Goal: Transaction & Acquisition: Purchase product/service

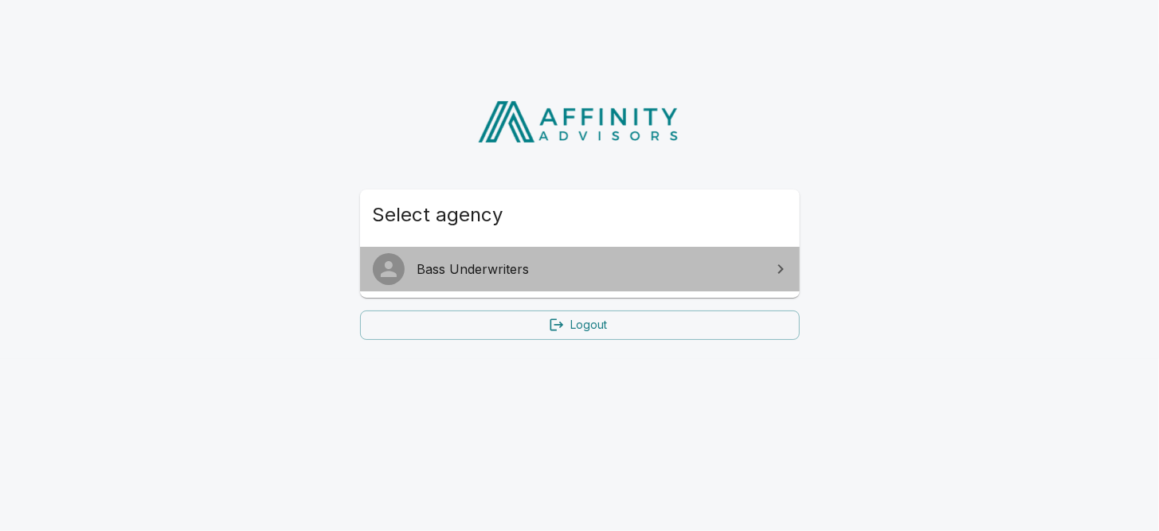
click at [470, 264] on span "Bass Underwriters" at bounding box center [589, 269] width 344 height 19
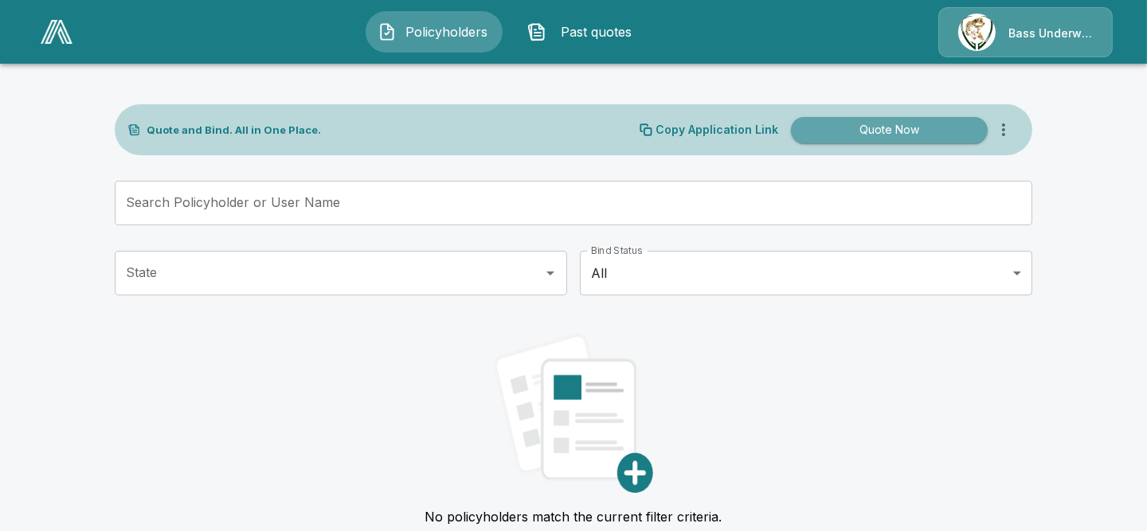
click at [890, 140] on button "Quote Now" at bounding box center [889, 130] width 197 height 26
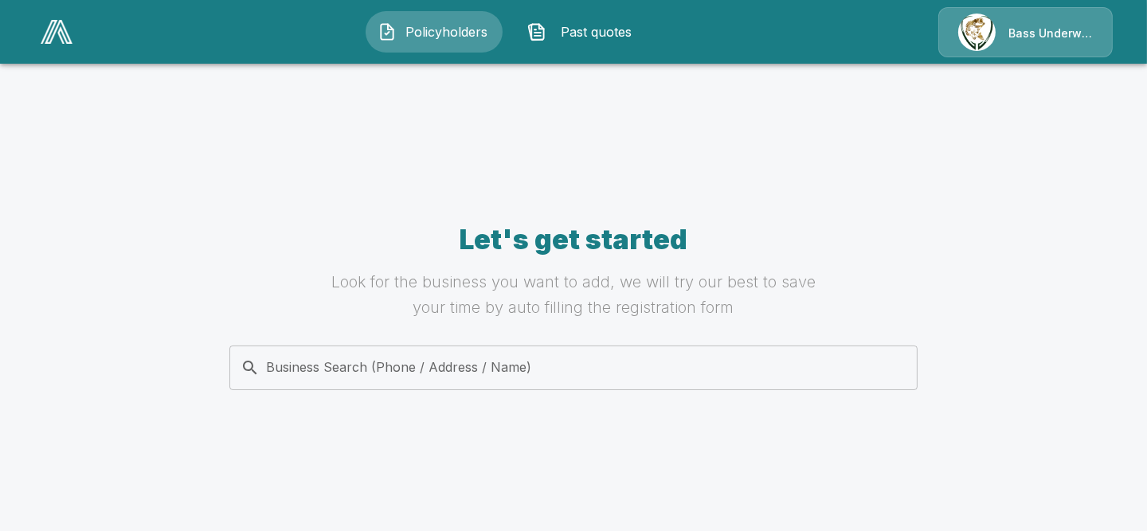
scroll to position [142, 0]
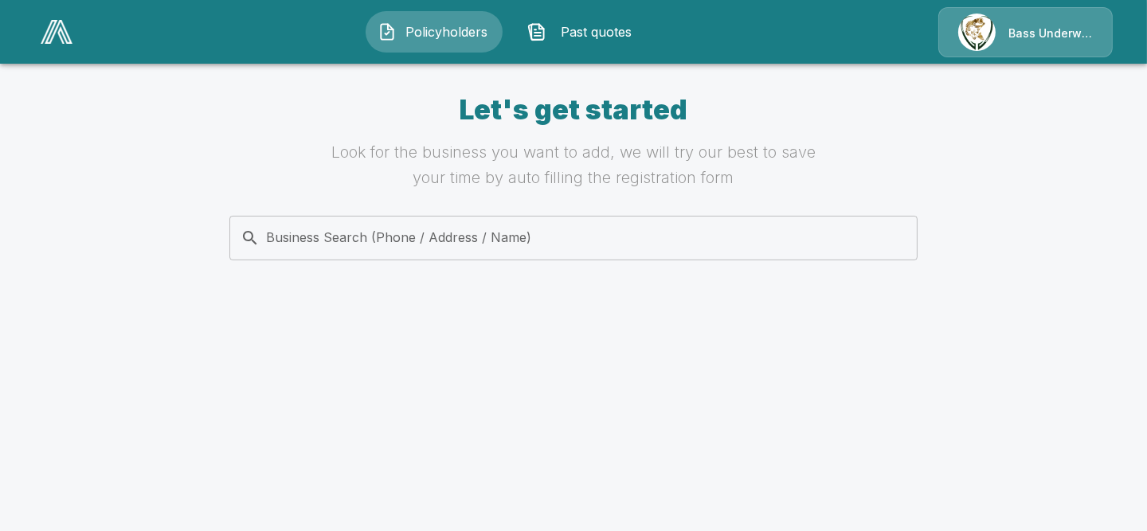
click at [424, 248] on input "Business Search (Phone / Address / Name)" at bounding box center [571, 238] width 668 height 30
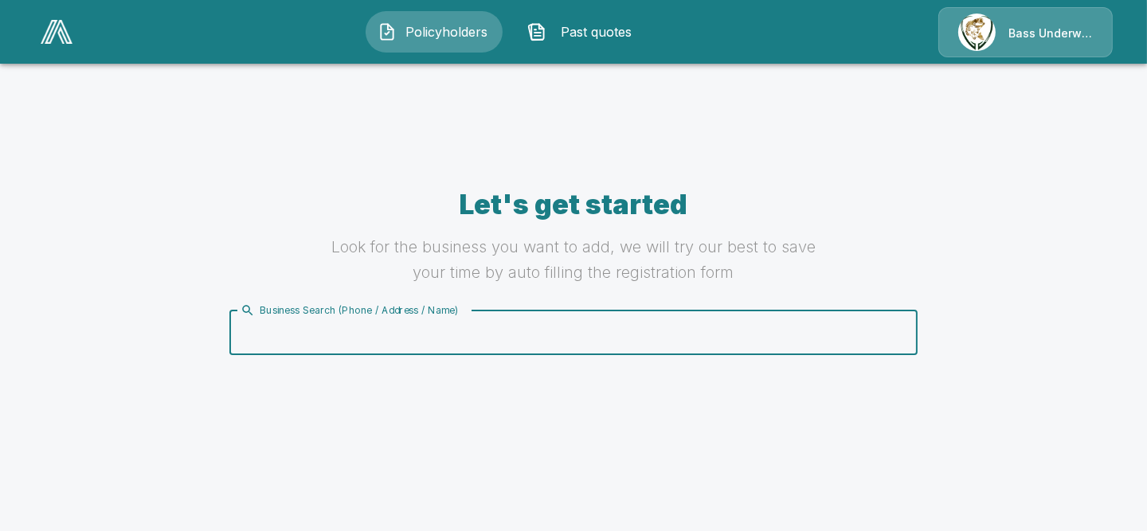
scroll to position [0, 0]
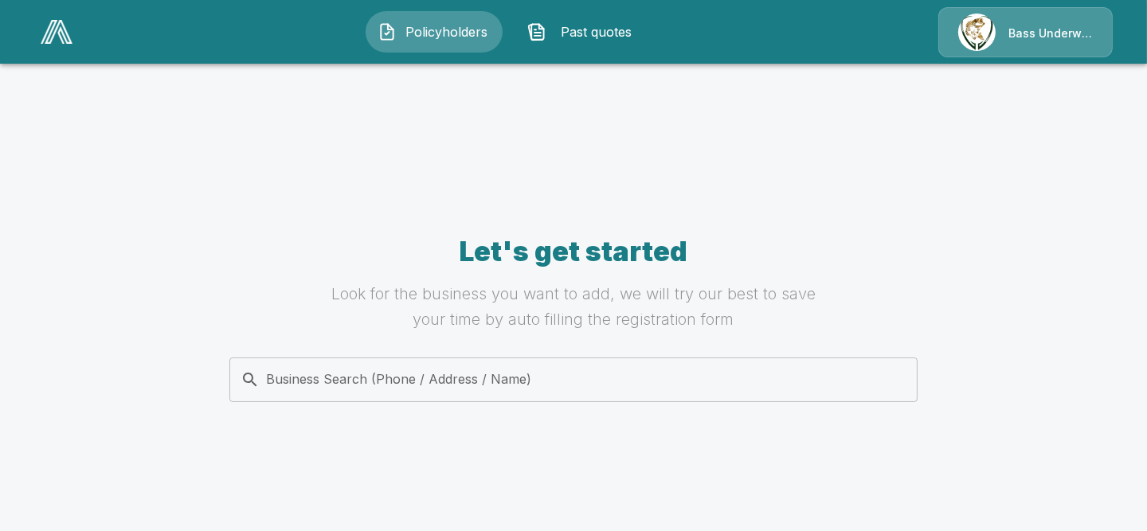
click at [415, 21] on button "Policyholders" at bounding box center [434, 31] width 137 height 41
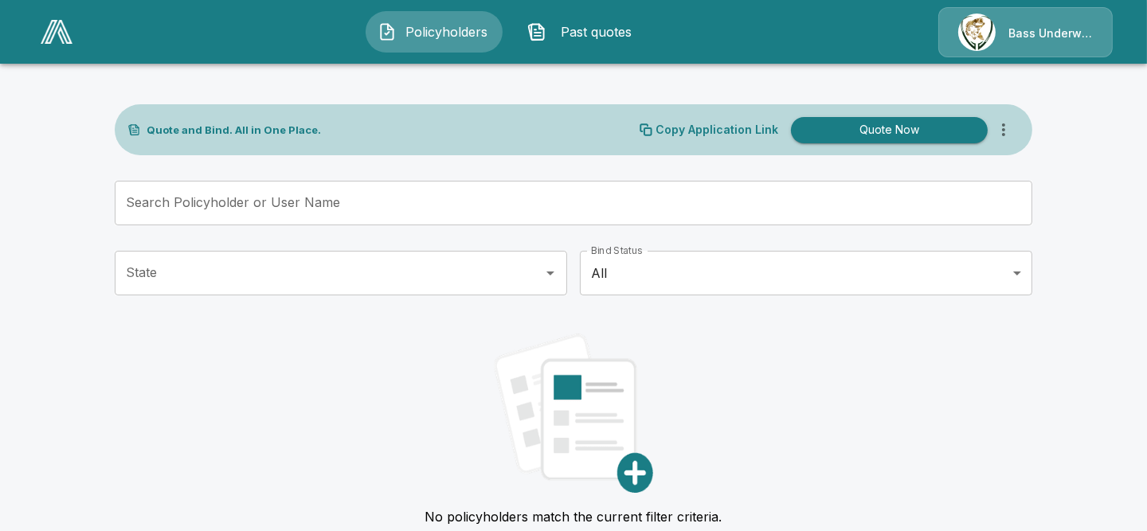
click at [580, 33] on span "Past quotes" at bounding box center [597, 31] width 88 height 19
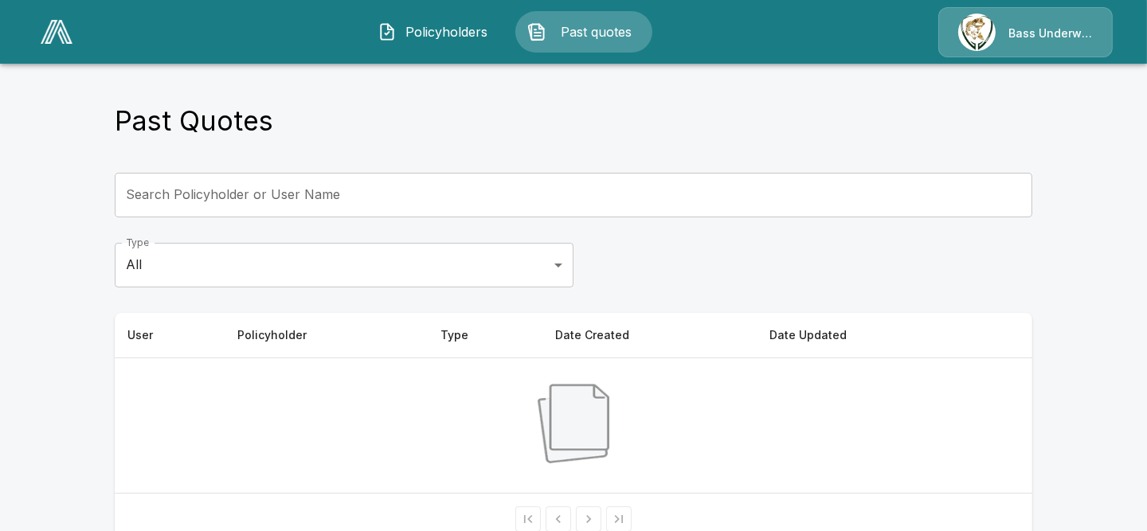
click at [969, 29] on div "Bass Underwriters" at bounding box center [1025, 32] width 174 height 50
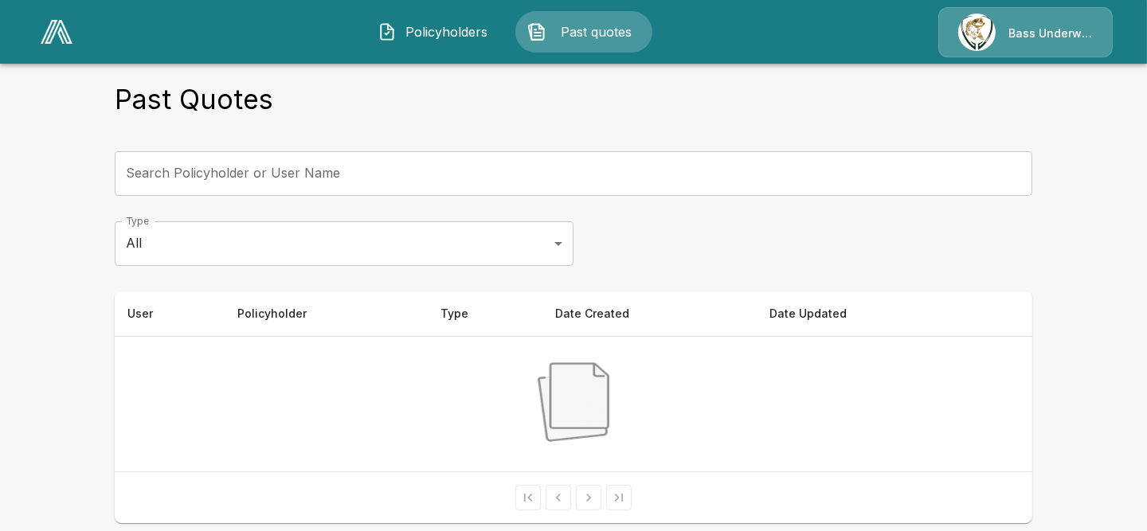
scroll to position [32, 0]
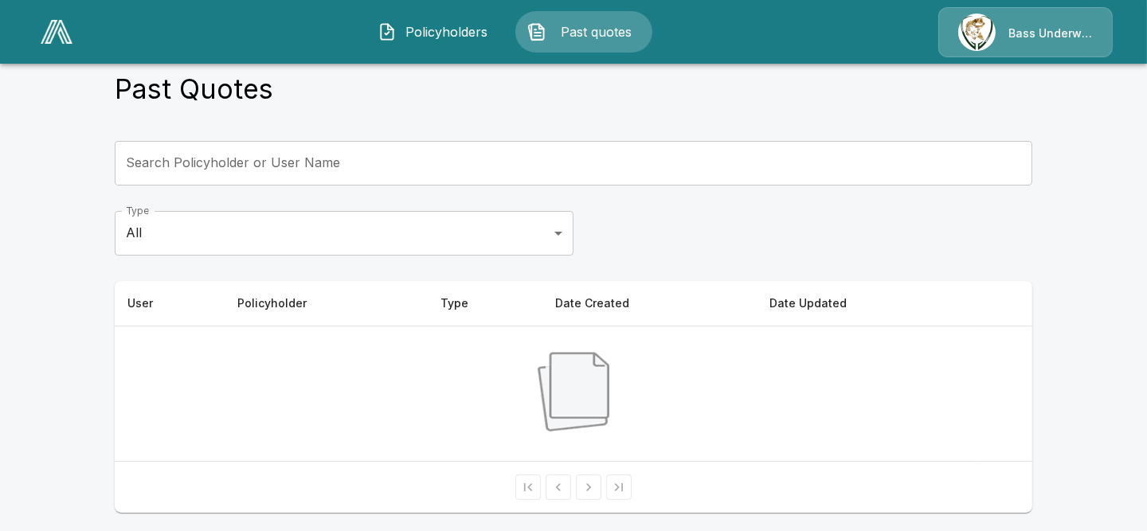
click at [188, 90] on h4 "Past Quotes" at bounding box center [194, 88] width 158 height 33
click at [52, 22] on img at bounding box center [57, 32] width 32 height 24
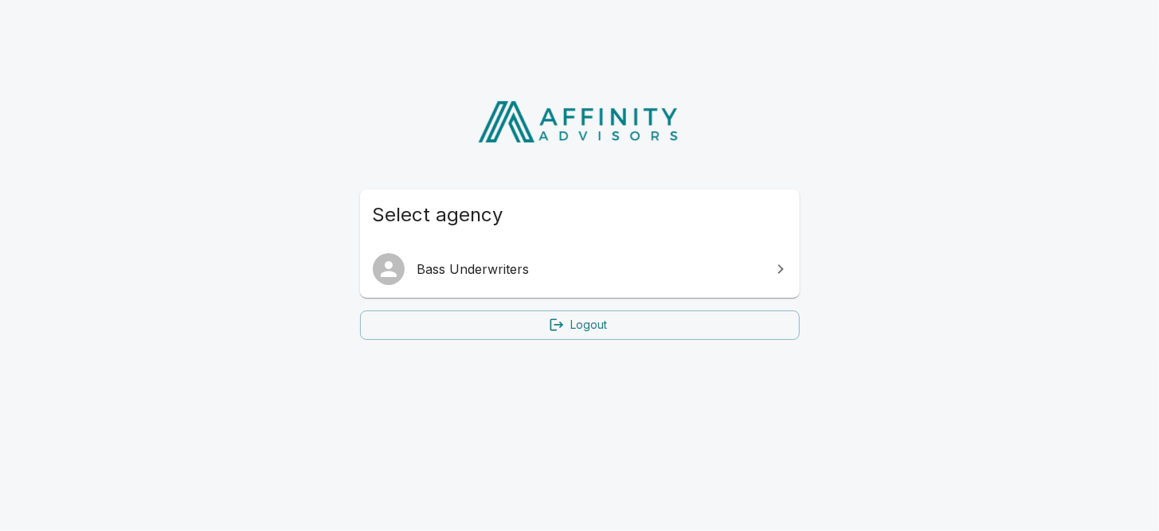
click at [592, 279] on link "Bass Underwriters" at bounding box center [580, 269] width 440 height 45
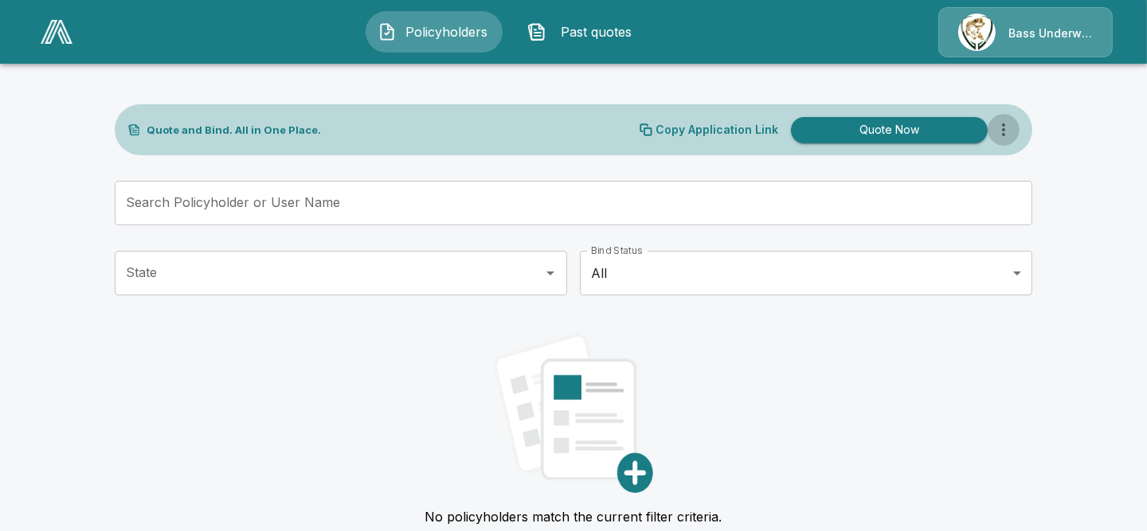
click at [1005, 129] on icon "more" at bounding box center [1003, 129] width 3 height 13
click at [896, 139] on button "Quote Now" at bounding box center [889, 130] width 197 height 26
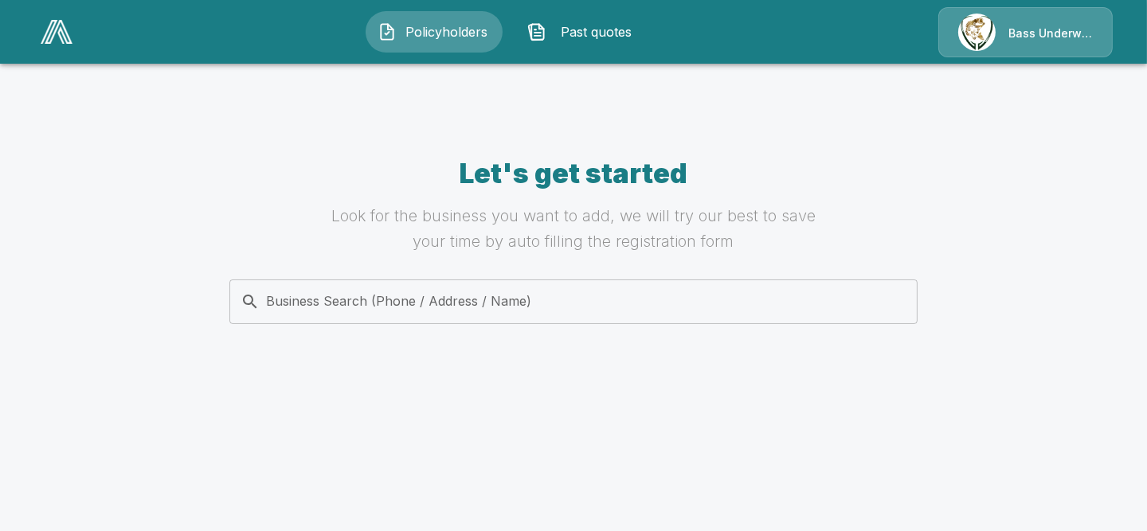
scroll to position [142, 0]
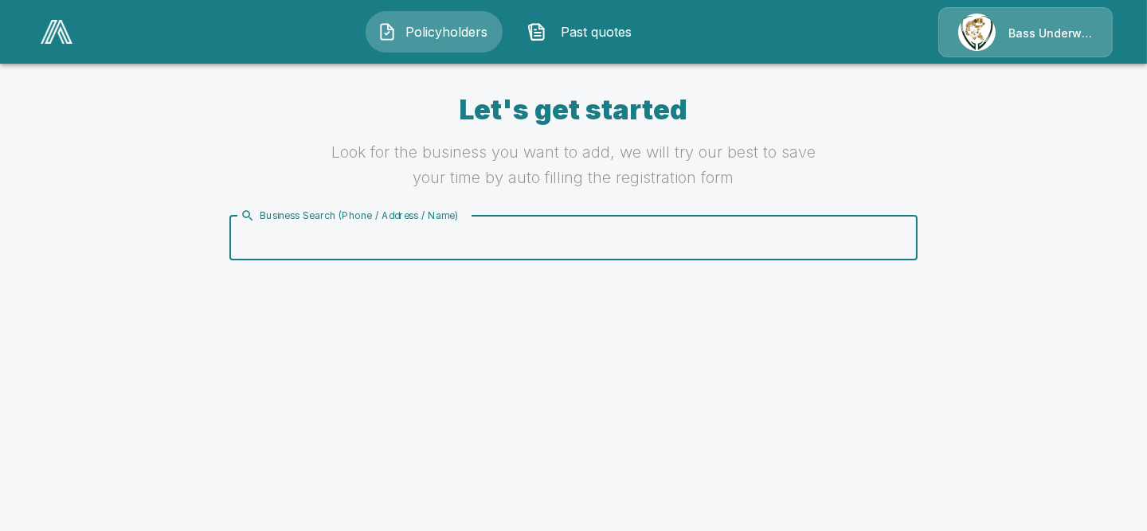
click at [467, 227] on input "Business Search (Phone / Address / Name)" at bounding box center [571, 238] width 668 height 30
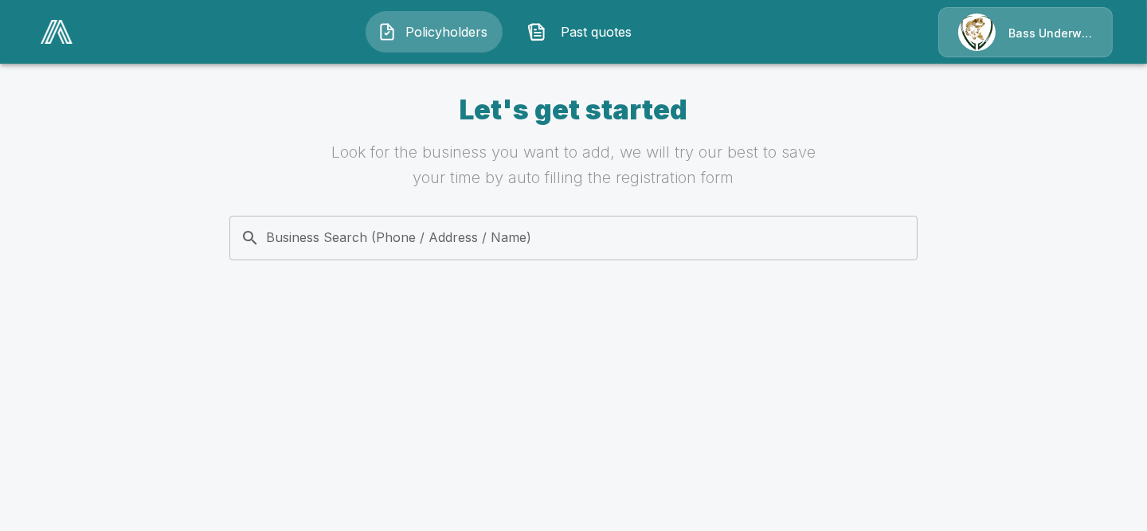
click at [481, 239] on input "Business Search (Phone / Address / Name)" at bounding box center [571, 238] width 668 height 30
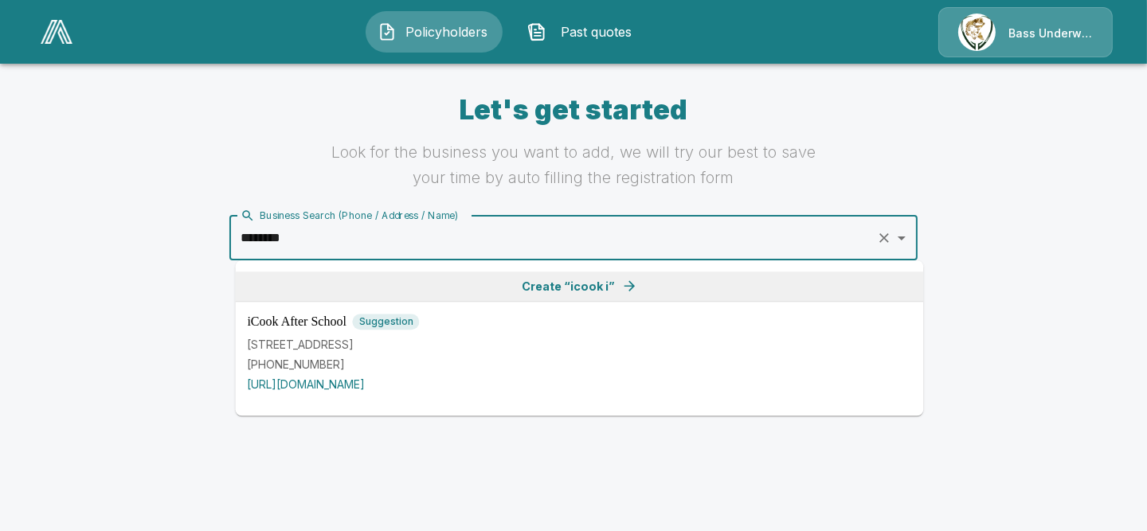
type input "*********"
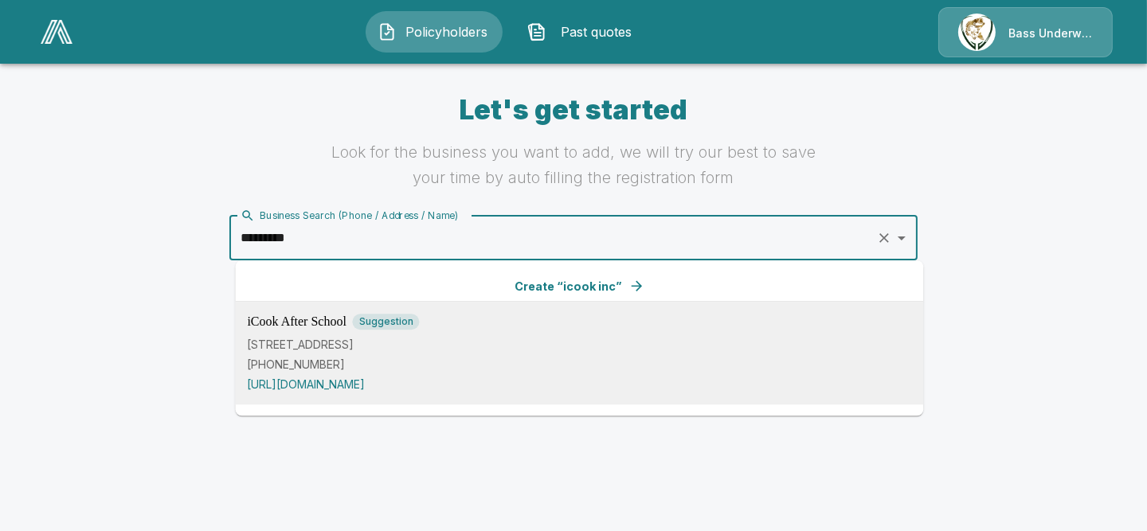
click at [388, 344] on p "1700 W Irving Park Rd Ste 108, Chicago, IL 60613, USA" at bounding box center [579, 344] width 664 height 17
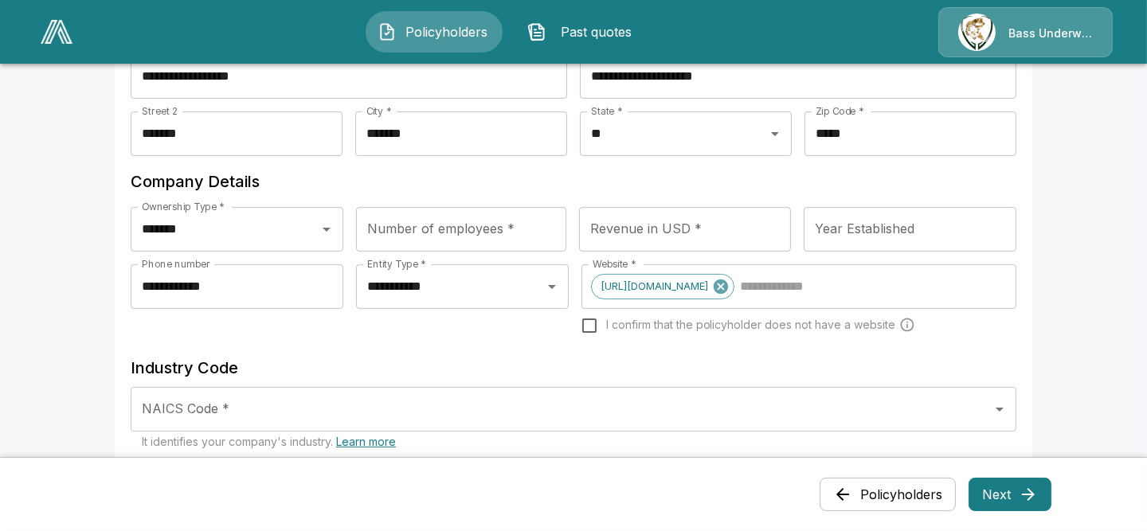
scroll to position [251, 0]
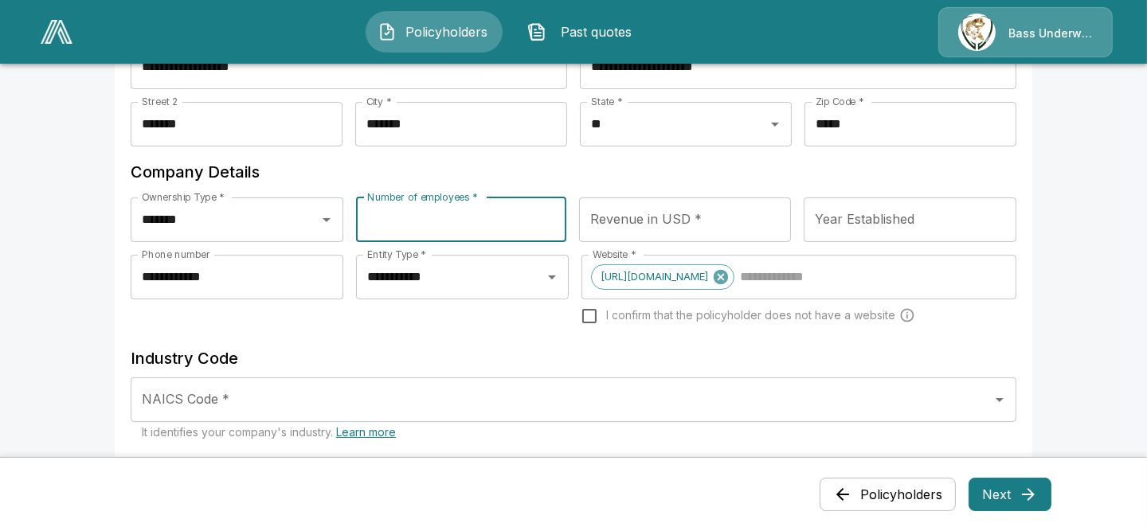
click at [498, 217] on input "Number of employees *" at bounding box center [461, 219] width 210 height 45
type input "***"
click at [674, 241] on div "Revenue in USD * Revenue in USD *" at bounding box center [685, 225] width 213 height 57
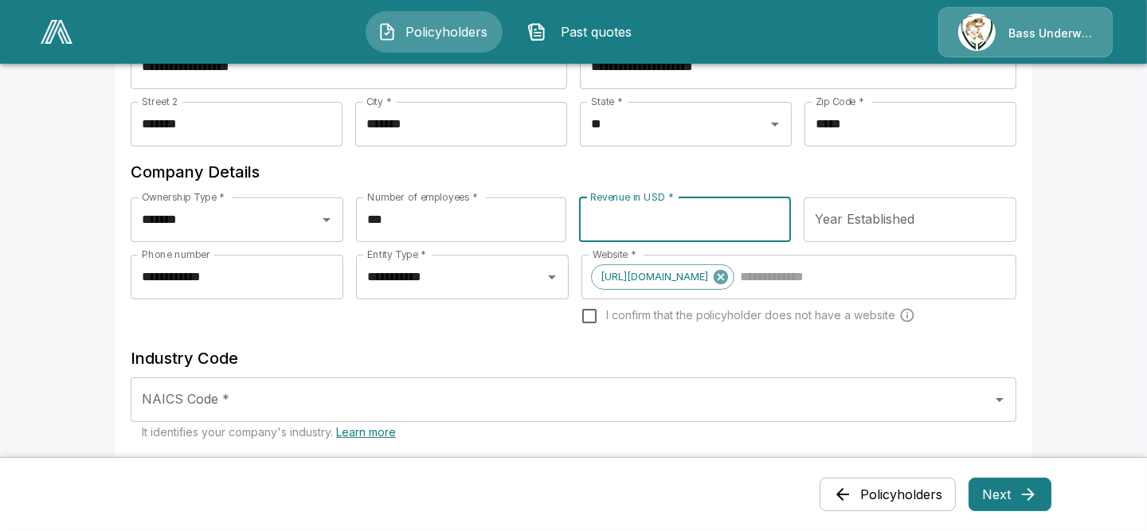
click at [676, 229] on input "Revenue in USD *" at bounding box center [685, 219] width 213 height 45
type input "**********"
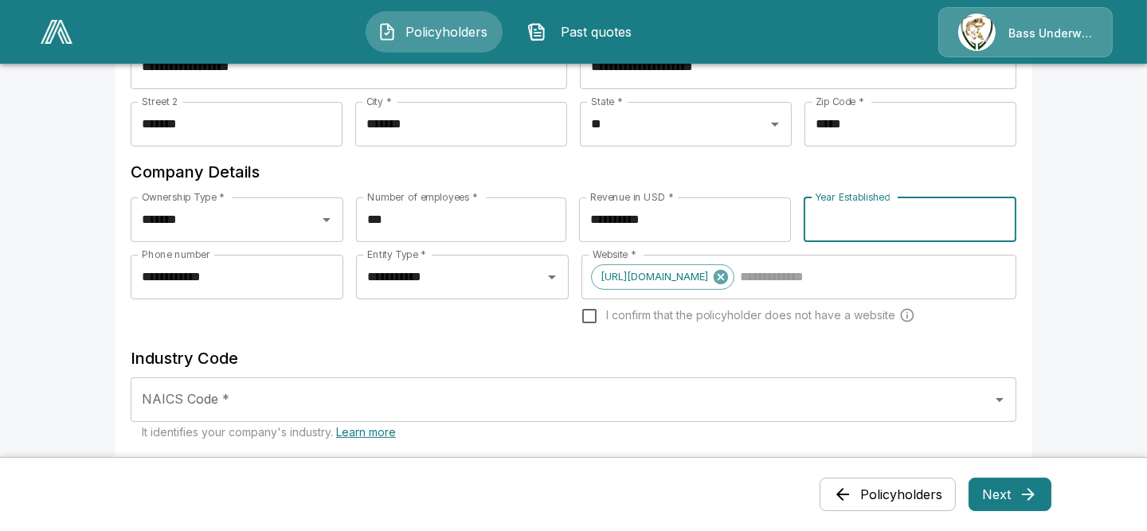
click at [869, 219] on input "Year Established" at bounding box center [909, 219] width 213 height 45
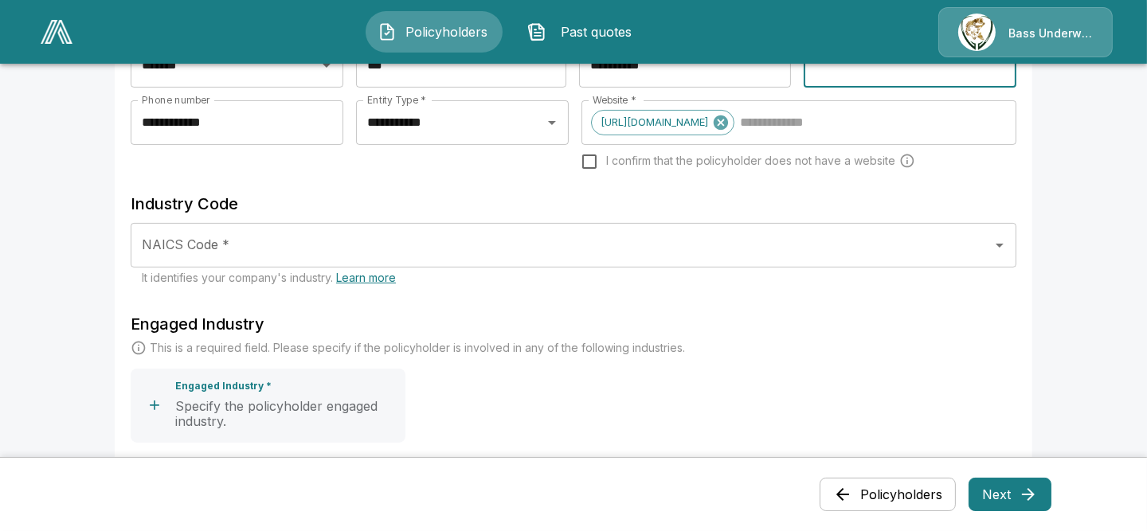
scroll to position [437, 0]
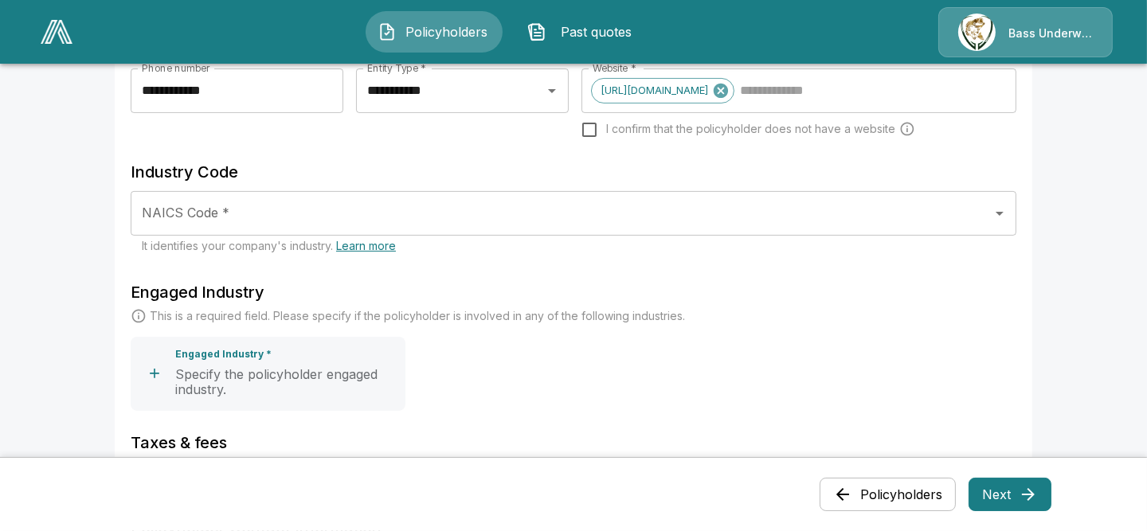
type input "****"
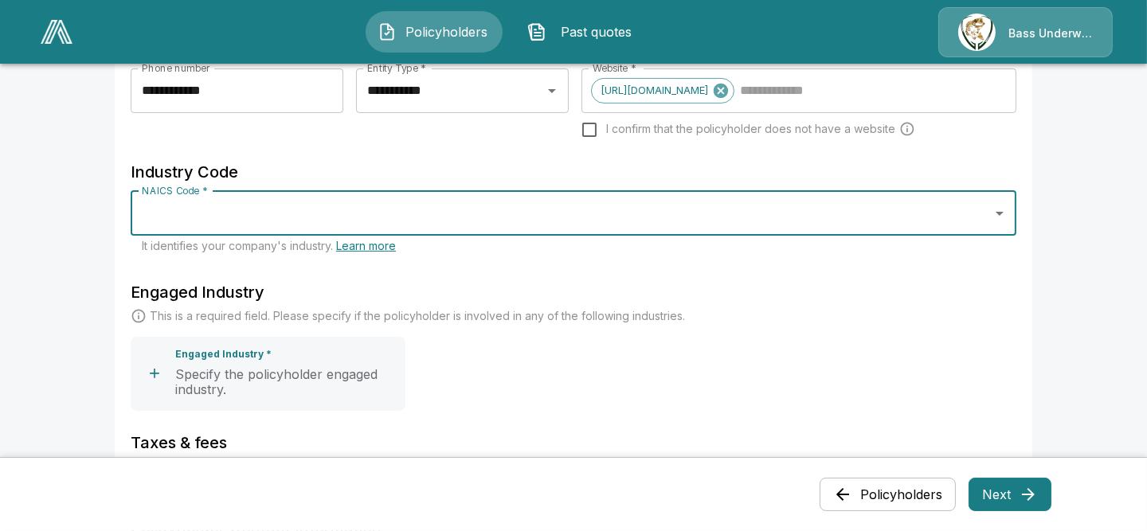
click at [339, 215] on input "NAICS Code *" at bounding box center [561, 213] width 847 height 30
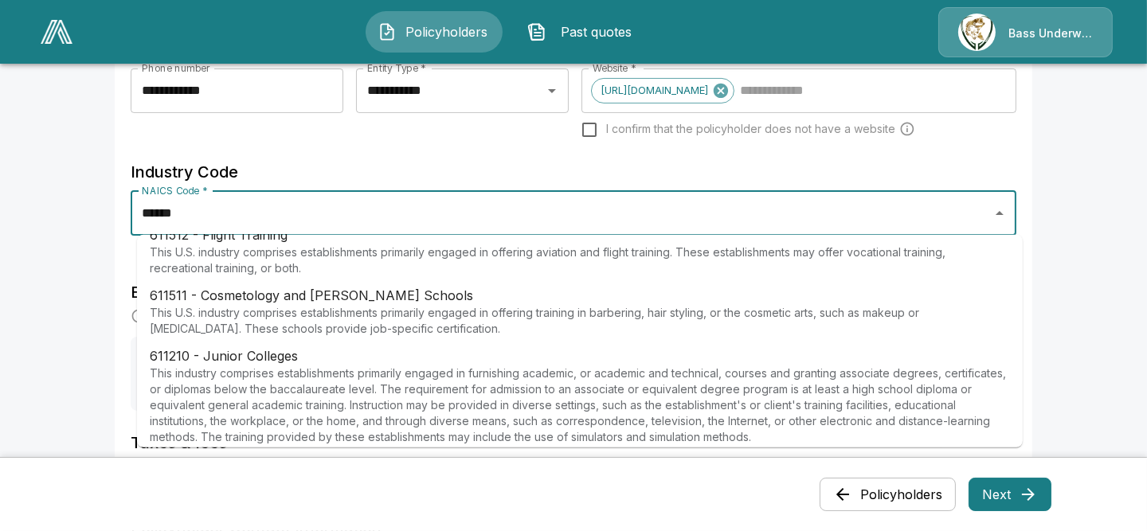
scroll to position [557, 0]
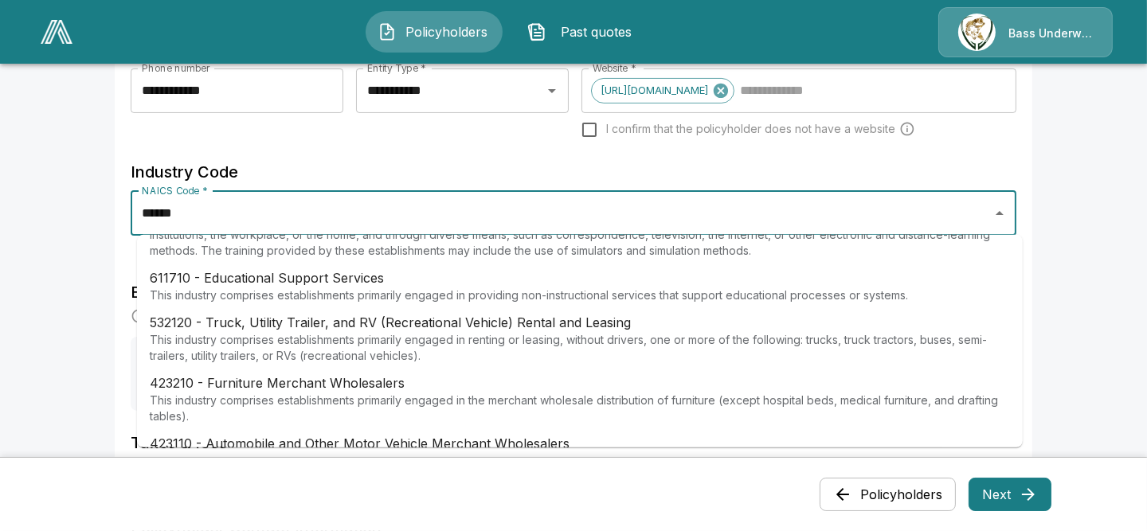
click at [375, 281] on p "611710 - Educational Support Services" at bounding box center [529, 277] width 758 height 19
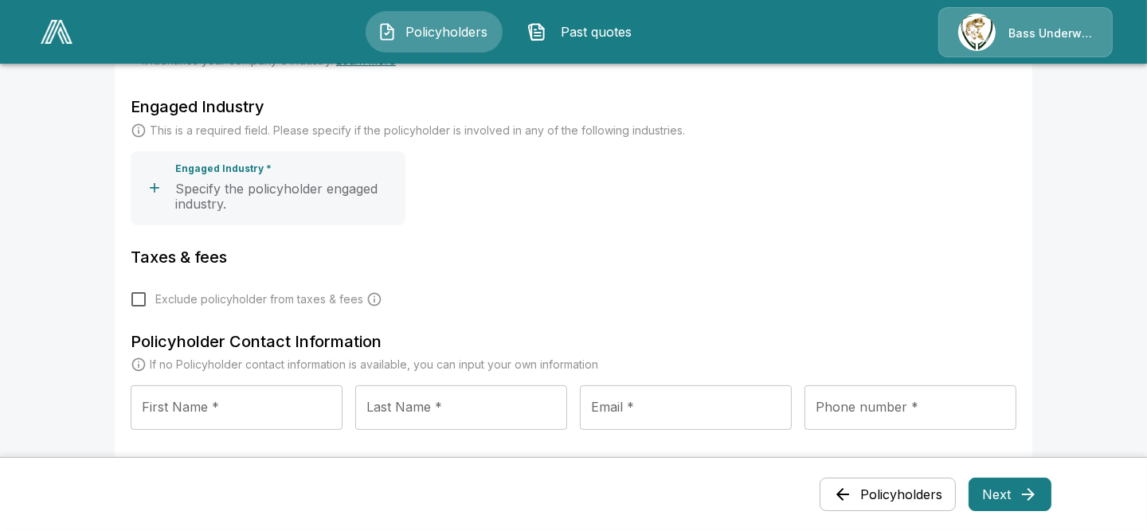
scroll to position [780, 0]
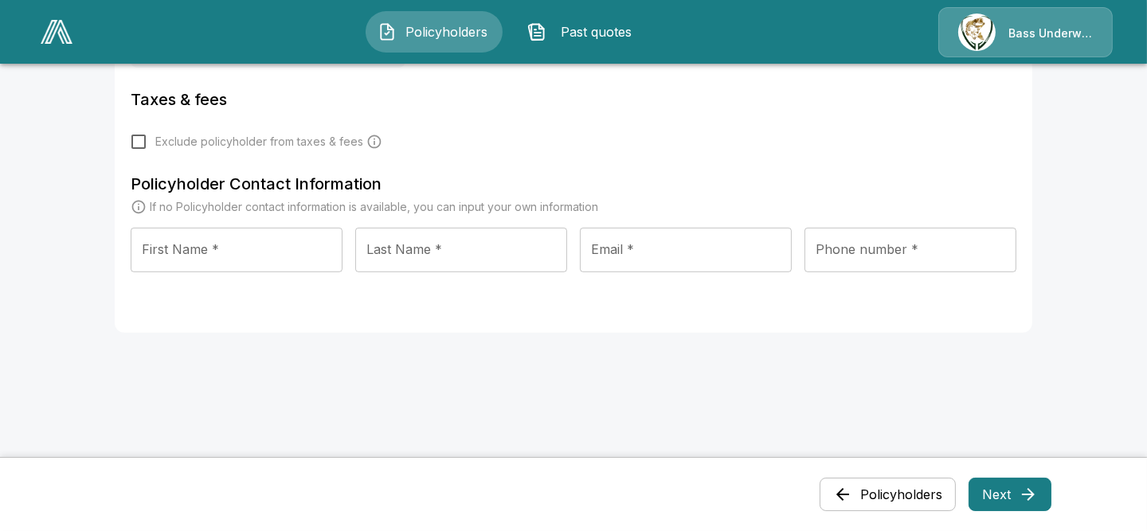
type input "**********"
click at [190, 248] on input "First Name *" at bounding box center [237, 250] width 212 height 45
type input "*"
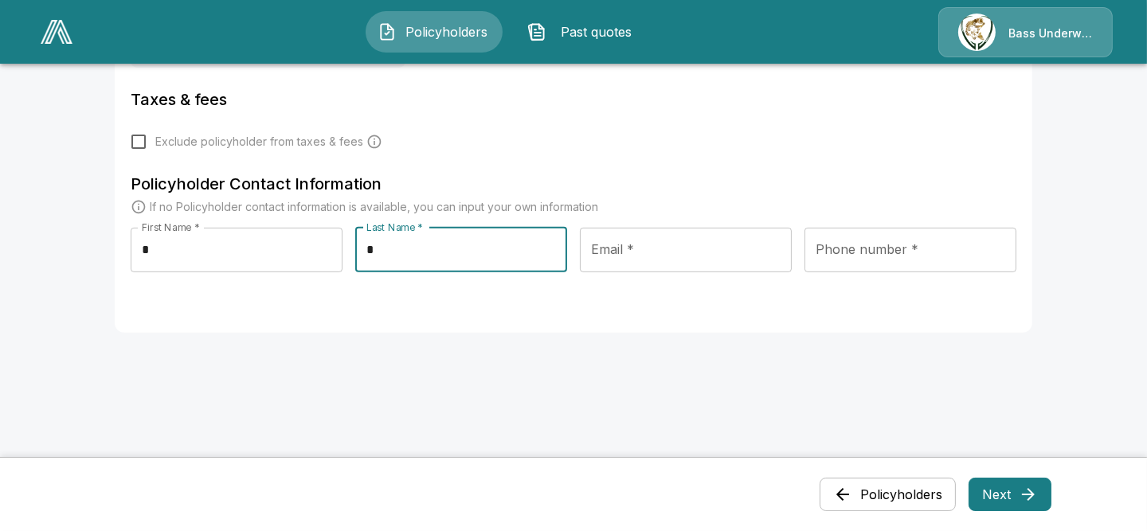
type input "*"
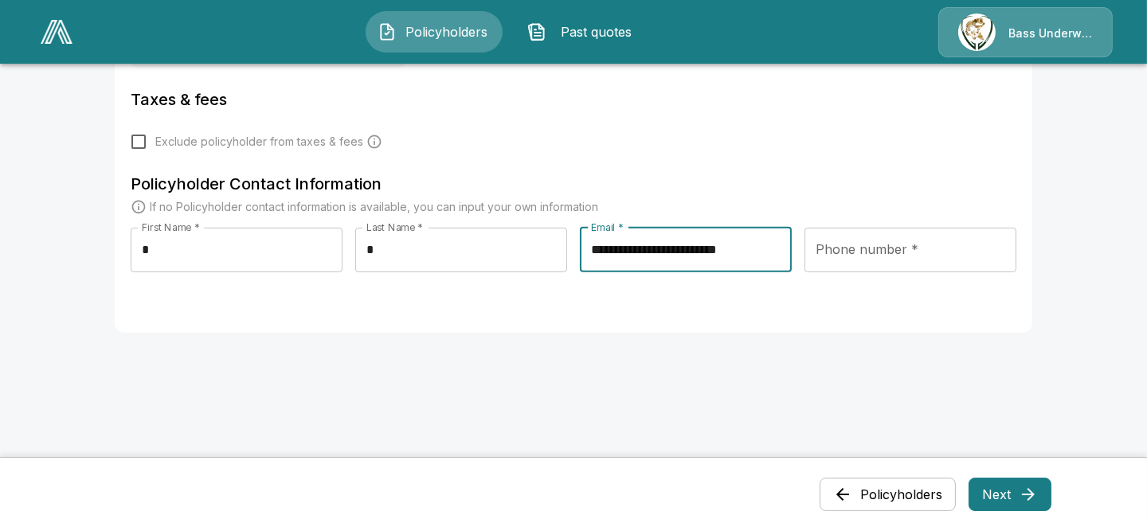
type input "**********"
click at [833, 256] on input "Phone number *" at bounding box center [910, 250] width 212 height 45
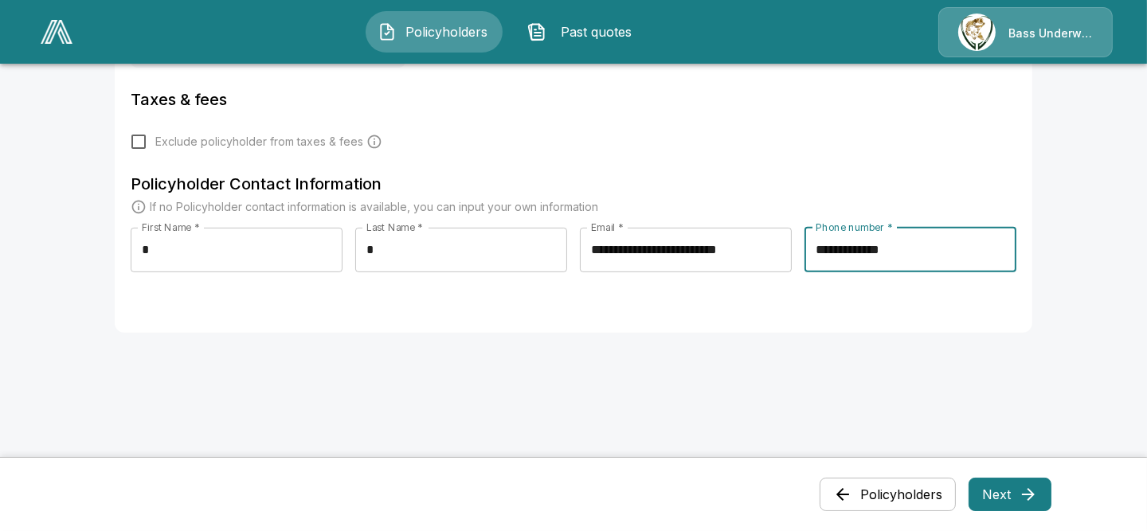
click at [914, 251] on input "**********" at bounding box center [910, 250] width 212 height 45
drag, startPoint x: 921, startPoint y: 249, endPoint x: 850, endPoint y: 249, distance: 70.1
click at [850, 249] on input "**********" at bounding box center [910, 250] width 212 height 45
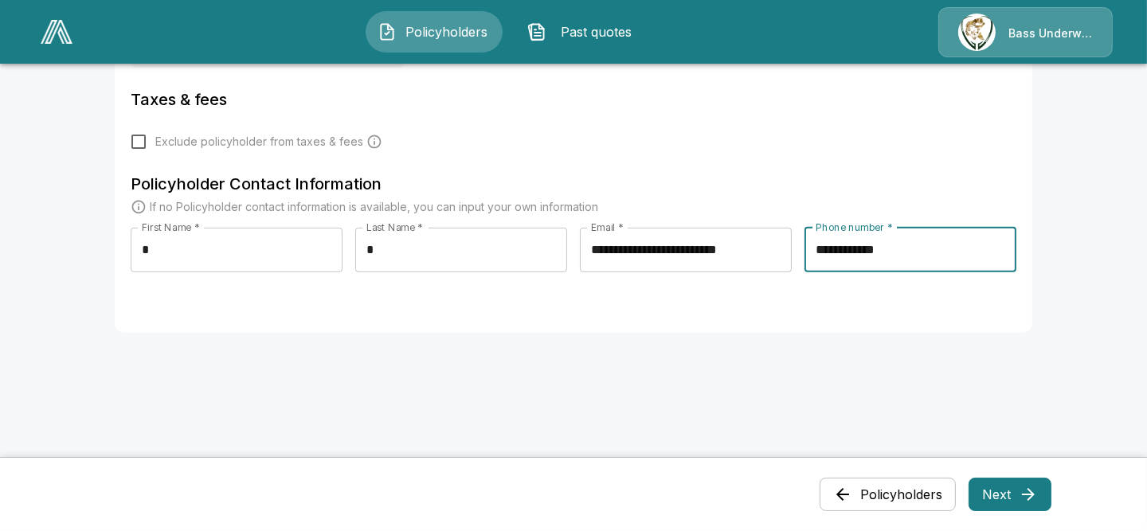
type input "**********"
click at [1005, 499] on button "Next" at bounding box center [1009, 494] width 83 height 33
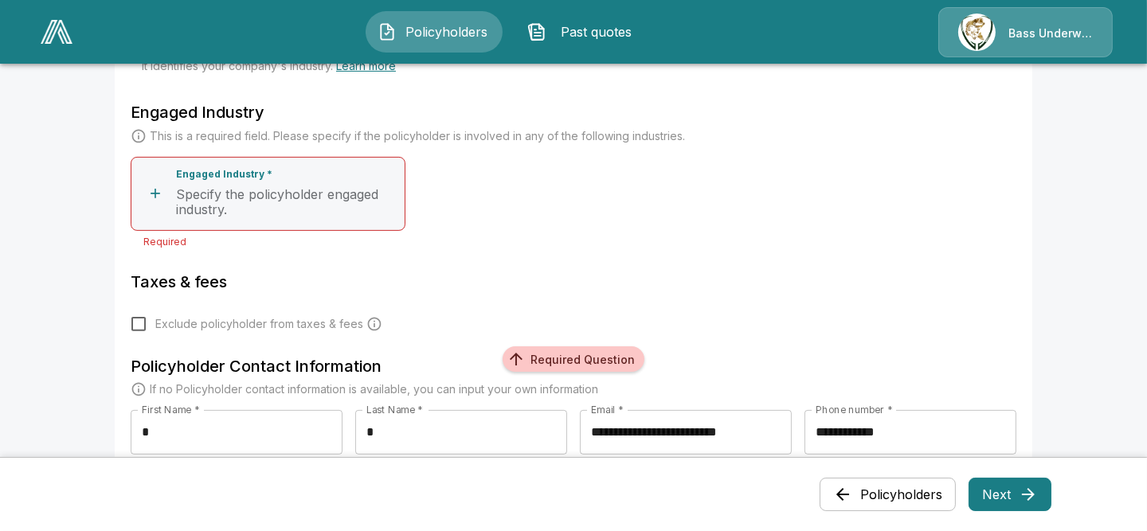
scroll to position [545, 0]
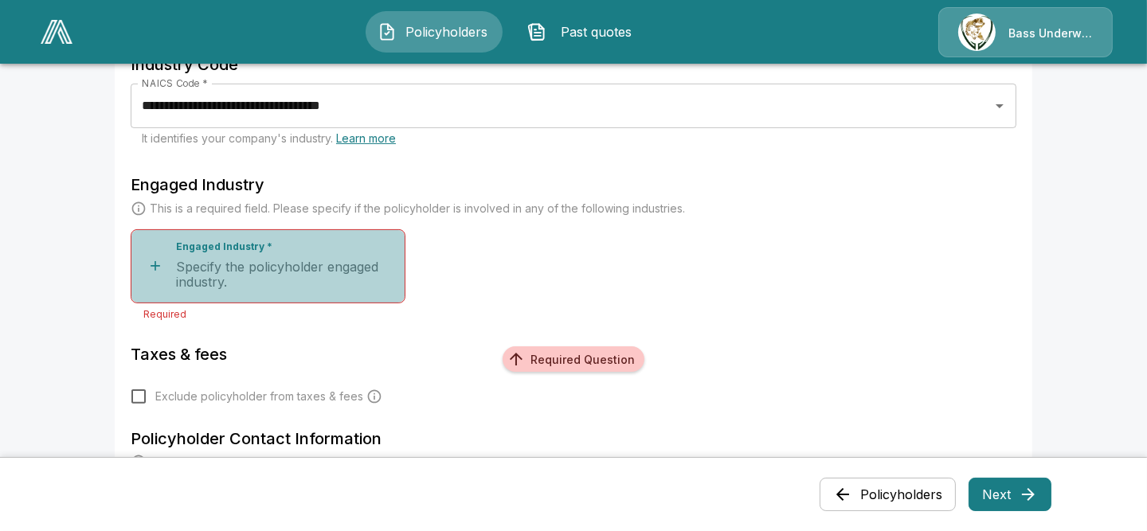
click at [303, 260] on p "Specify the policyholder engaged industry." at bounding box center [287, 275] width 222 height 31
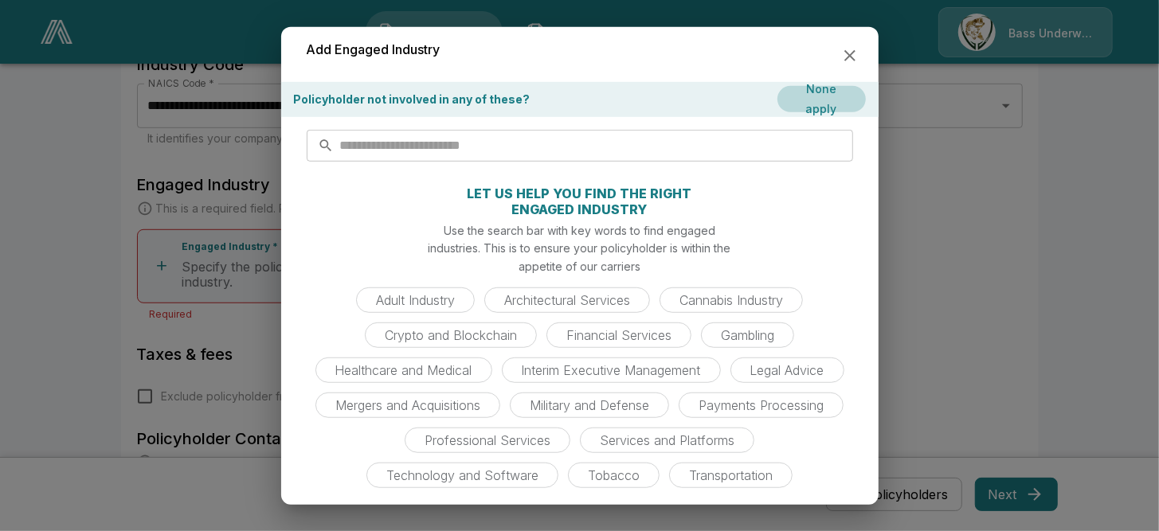
click at [412, 147] on input "text" at bounding box center [596, 146] width 513 height 32
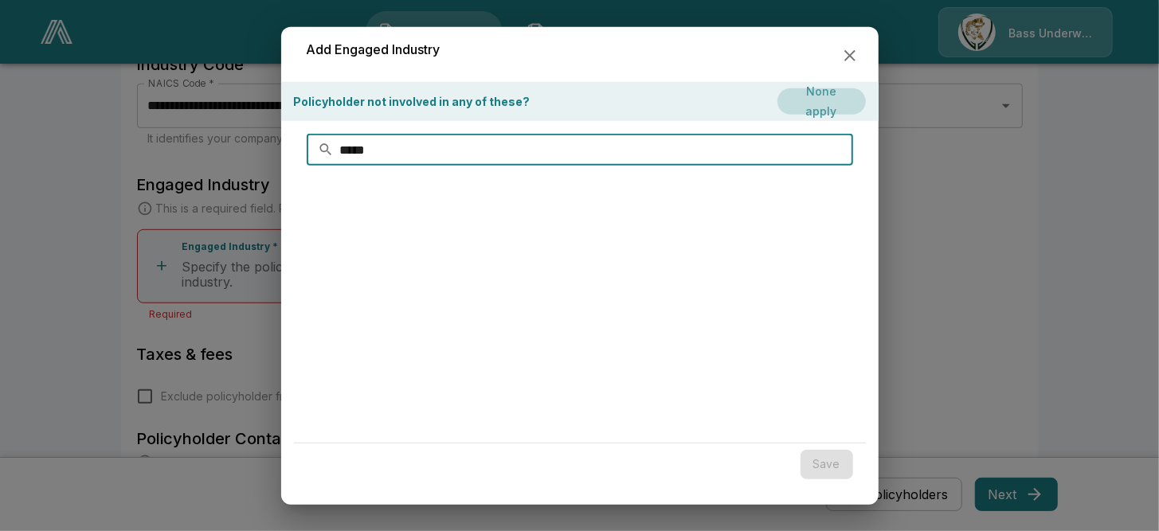
type input "*****"
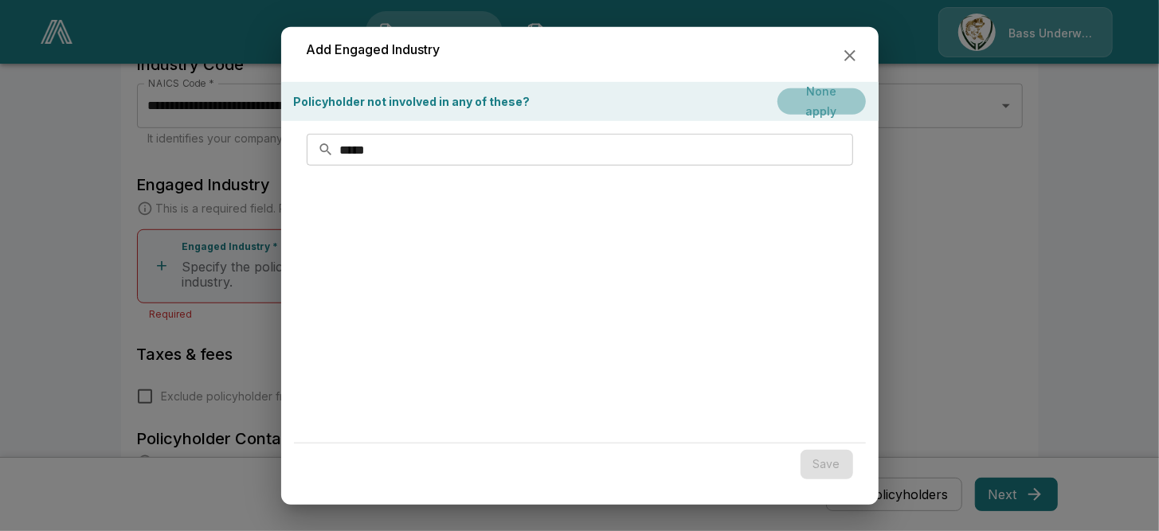
click at [803, 105] on button "None apply" at bounding box center [821, 101] width 88 height 26
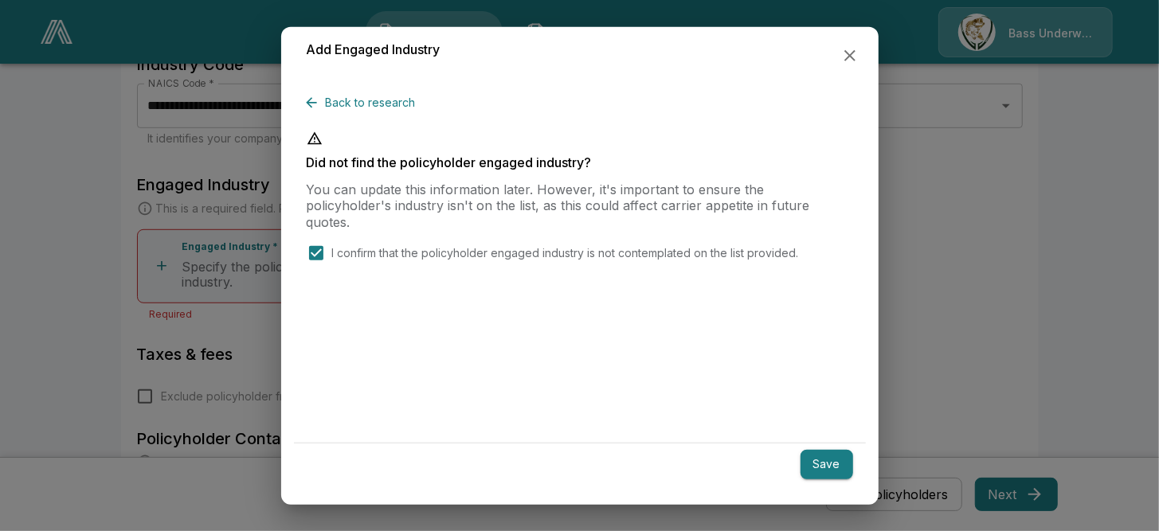
click at [843, 468] on button "Save" at bounding box center [826, 464] width 53 height 29
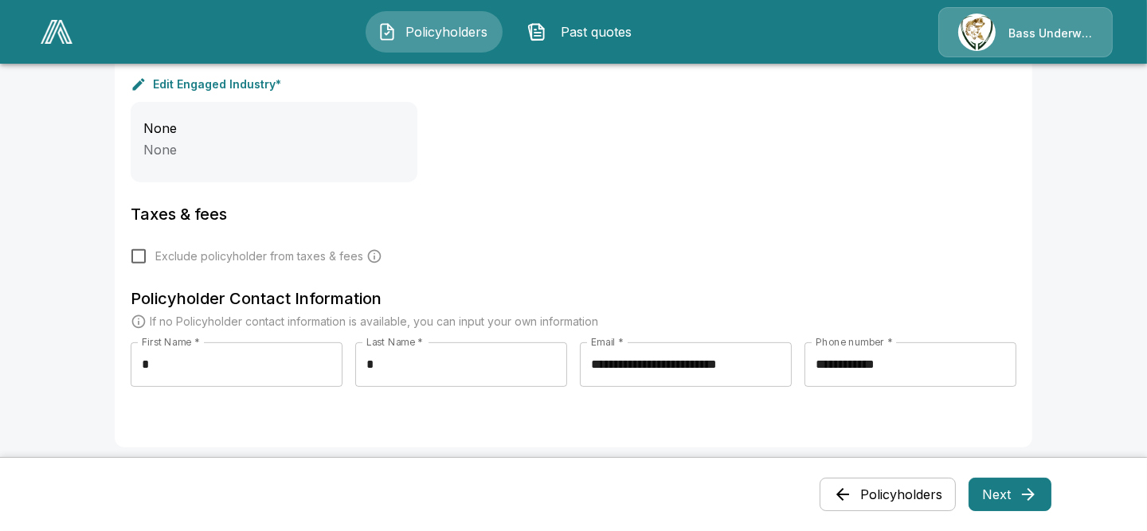
scroll to position [731, 0]
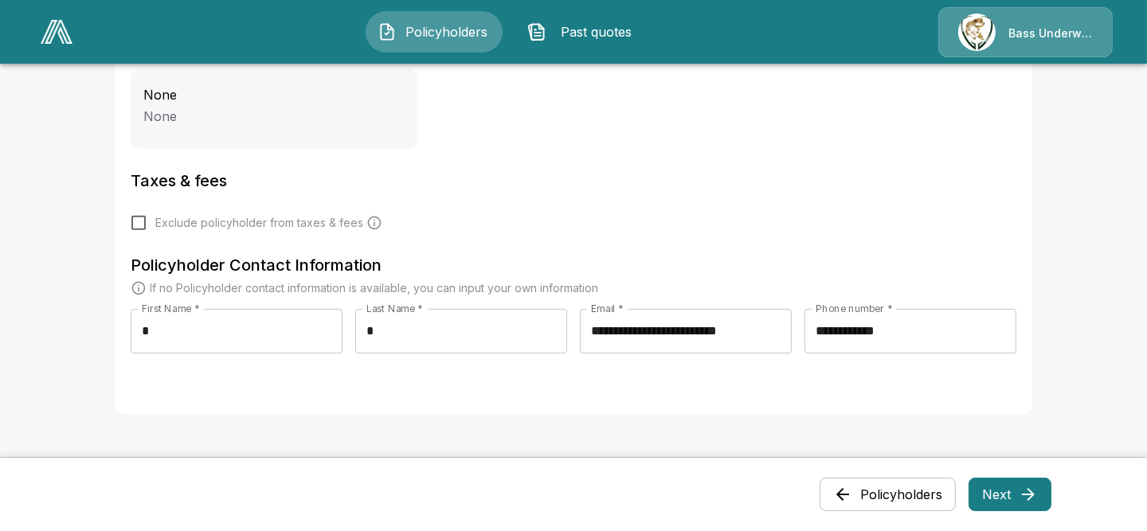
click at [377, 221] on icon "Carrier and processing fees will still be applied" at bounding box center [374, 223] width 16 height 16
click at [1001, 491] on button "Next" at bounding box center [1009, 494] width 83 height 33
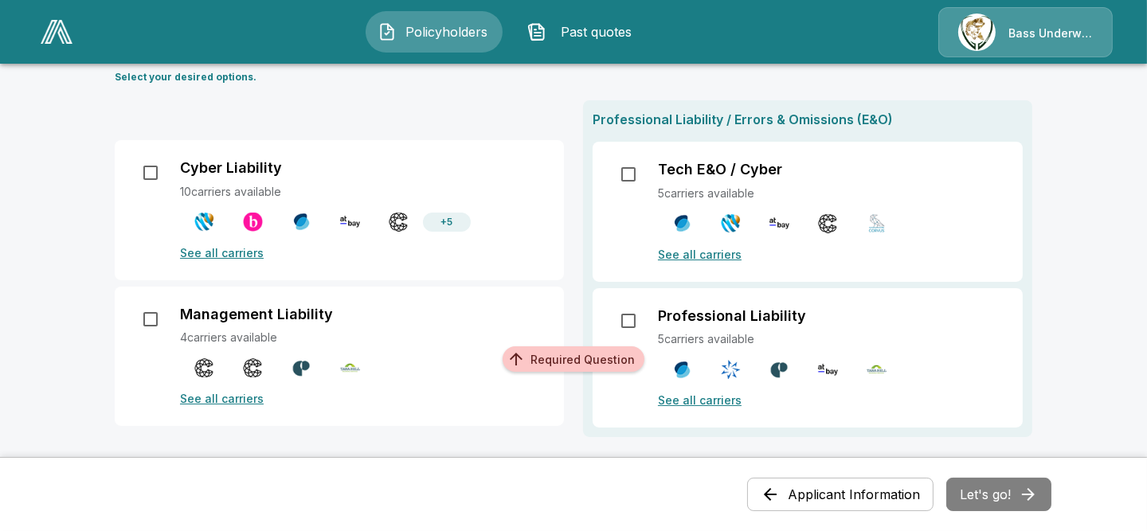
scroll to position [186, 0]
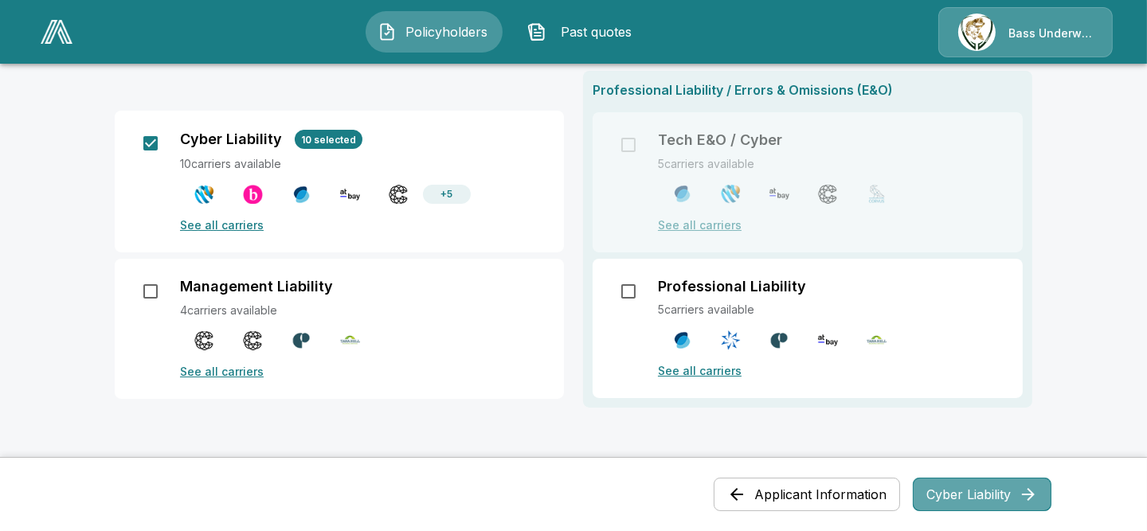
click at [984, 489] on button "Cyber Liability" at bounding box center [982, 494] width 139 height 33
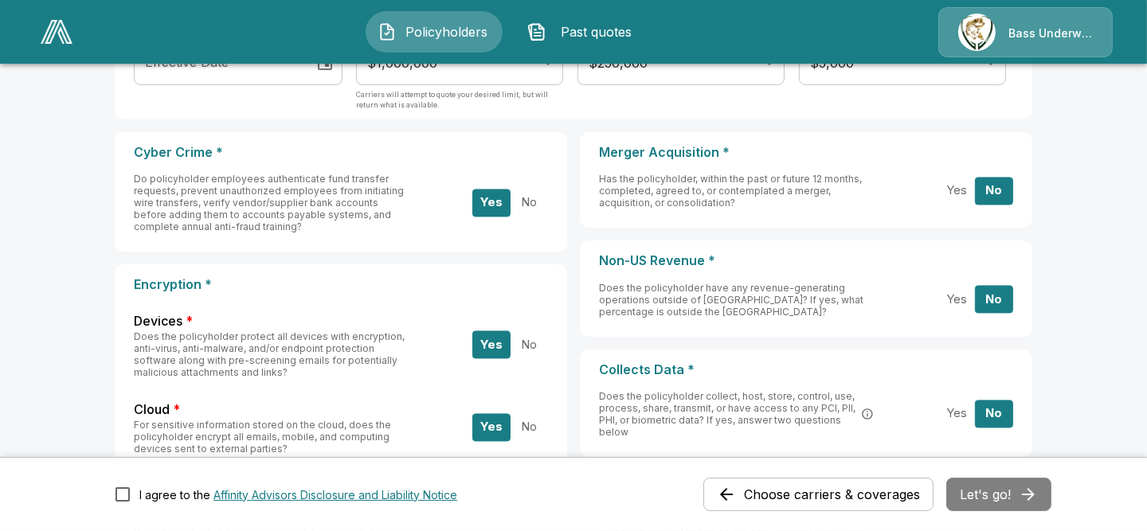
scroll to position [0, 0]
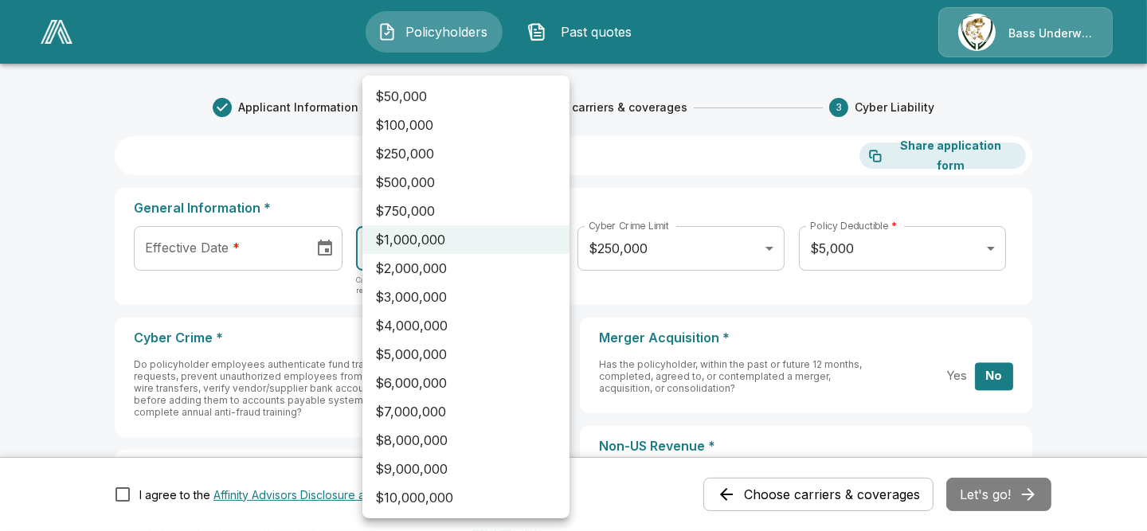
click at [201, 229] on div at bounding box center [573, 265] width 1147 height 531
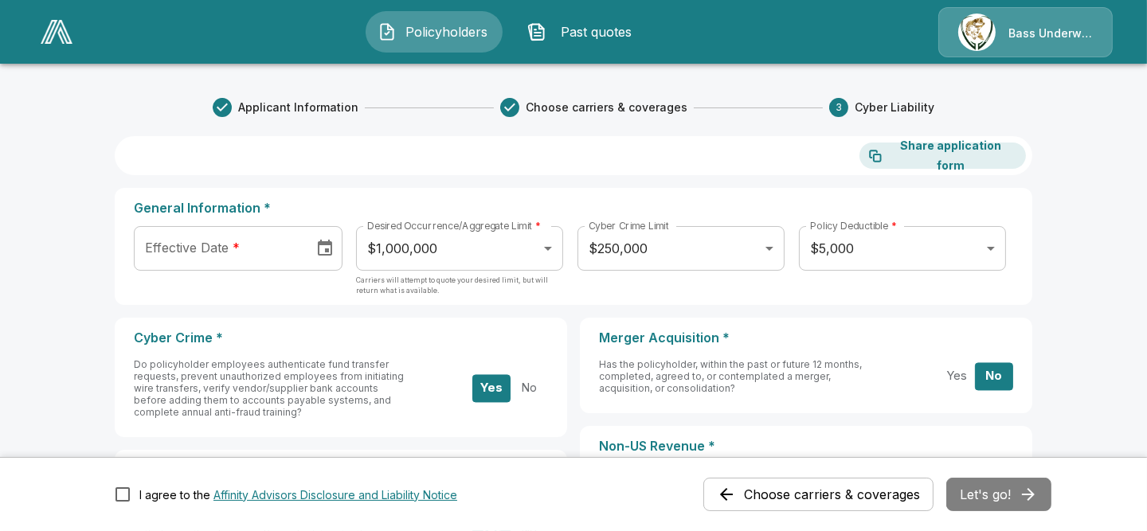
click at [330, 239] on icon "Choose date" at bounding box center [324, 248] width 19 height 19
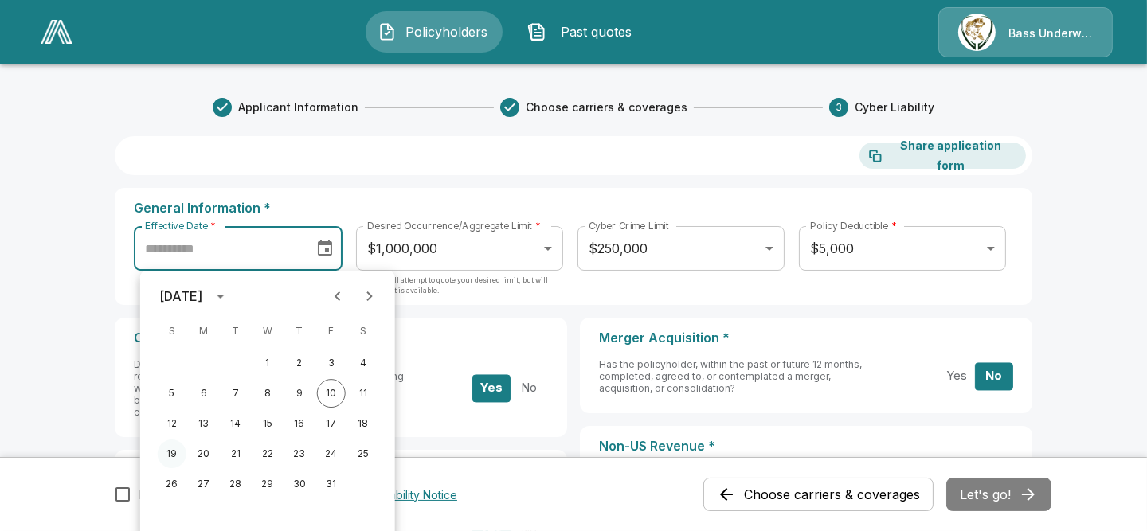
click at [167, 449] on button "19" at bounding box center [172, 454] width 29 height 29
type input "**********"
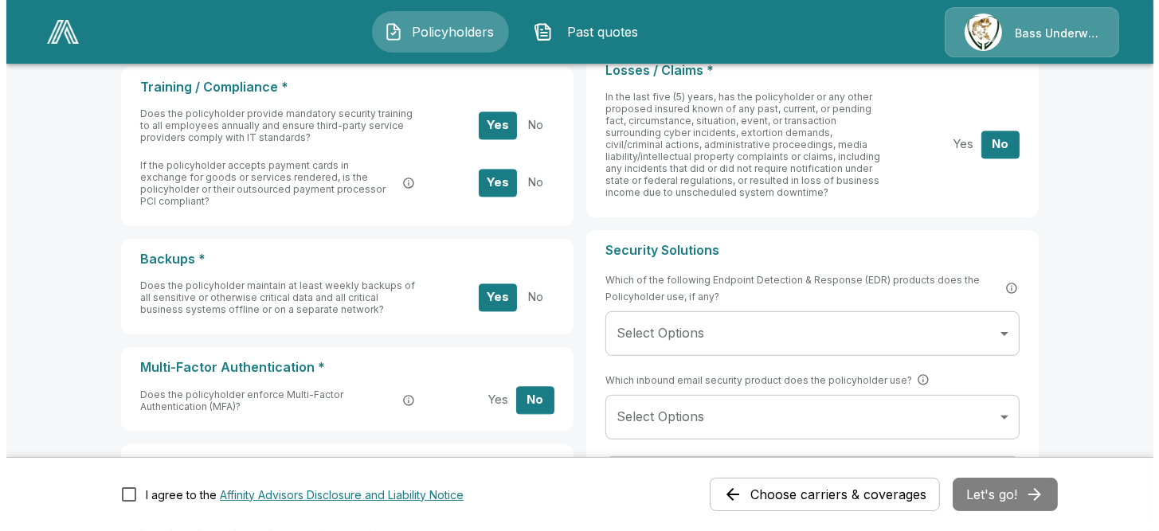
scroll to position [743, 0]
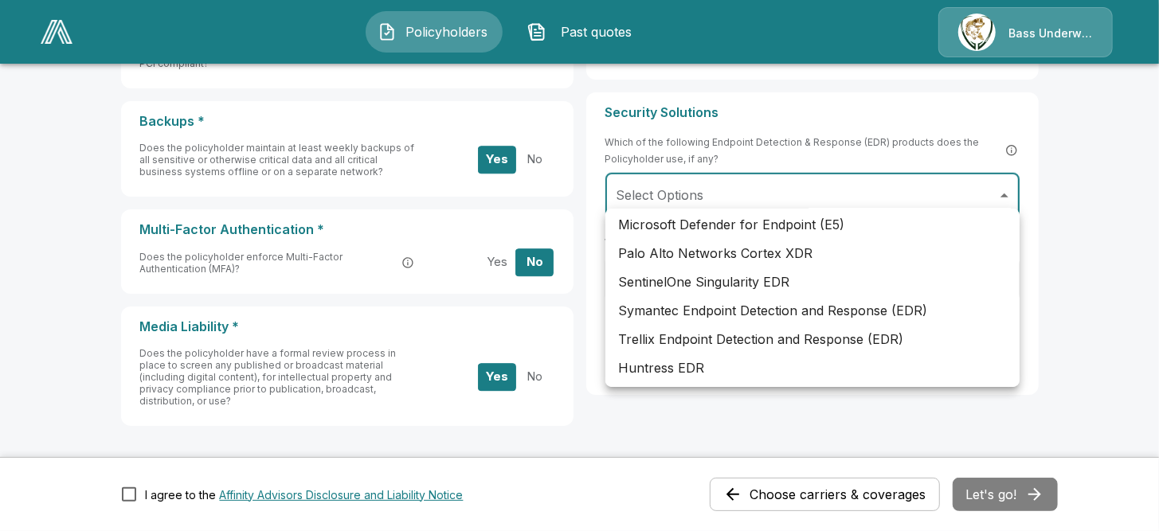
scroll to position [0, 0]
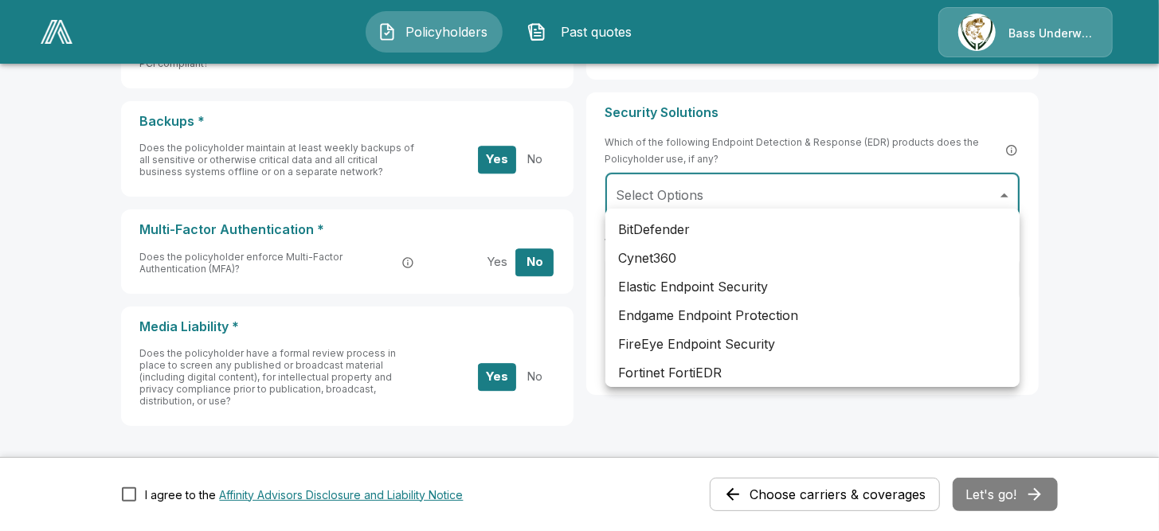
click at [781, 126] on div at bounding box center [579, 265] width 1159 height 531
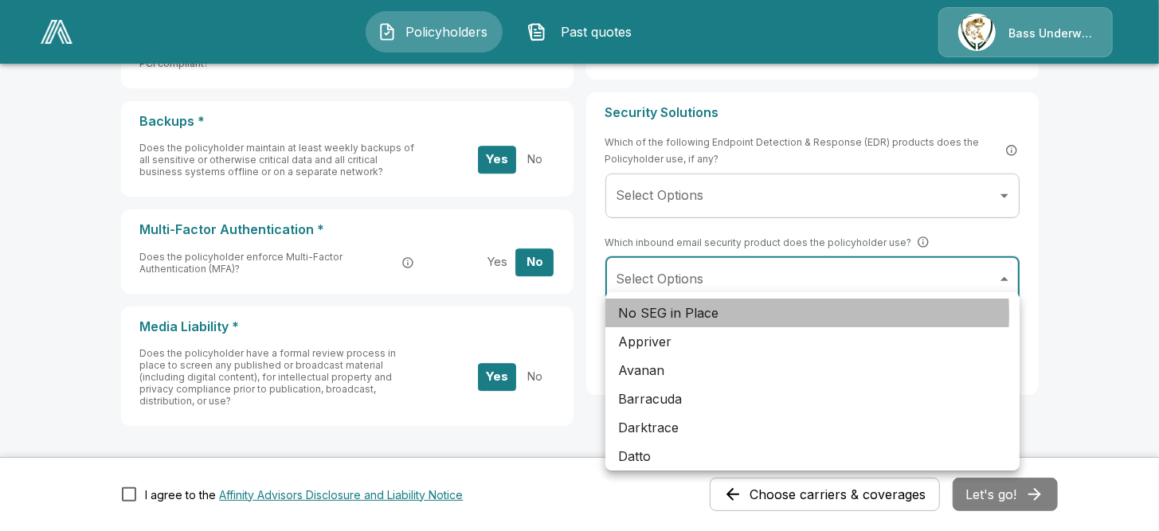
click at [749, 314] on li "No SEG in Place" at bounding box center [812, 313] width 414 height 29
type input "**********"
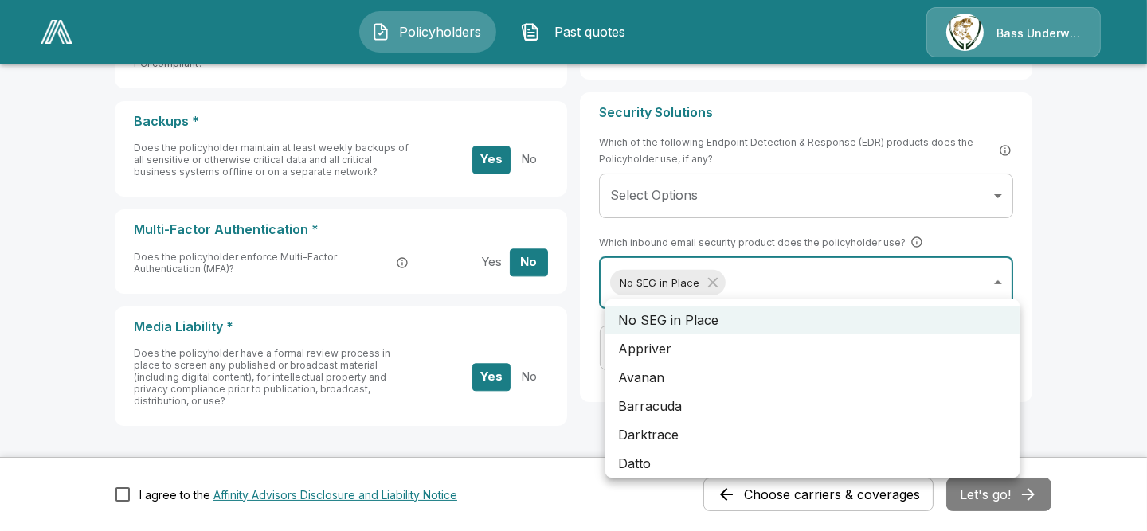
drag, startPoint x: 741, startPoint y: 274, endPoint x: 753, endPoint y: 281, distance: 14.6
click at [765, 205] on div at bounding box center [579, 265] width 1159 height 531
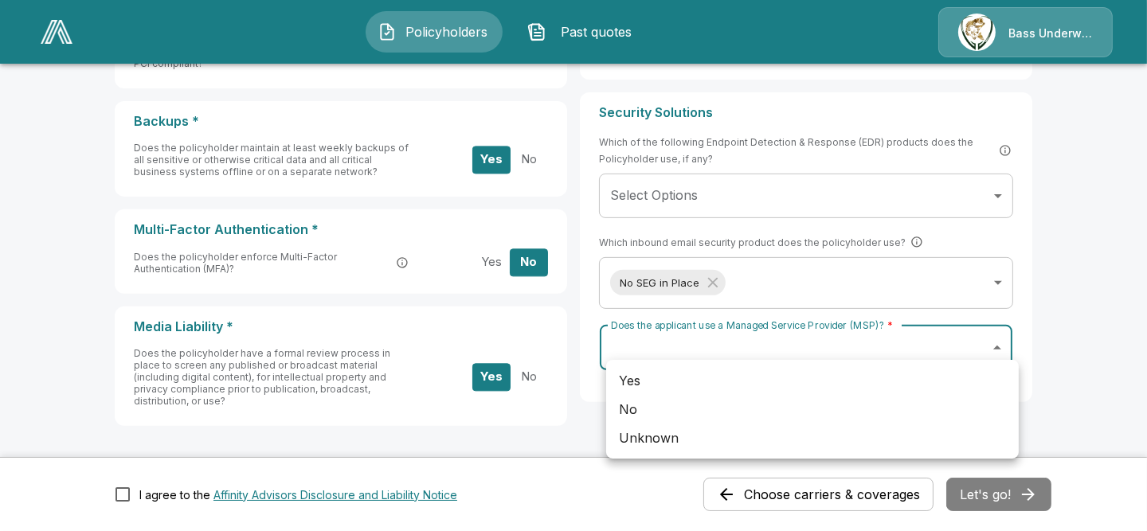
click at [679, 414] on li "No" at bounding box center [812, 409] width 412 height 29
type input "**"
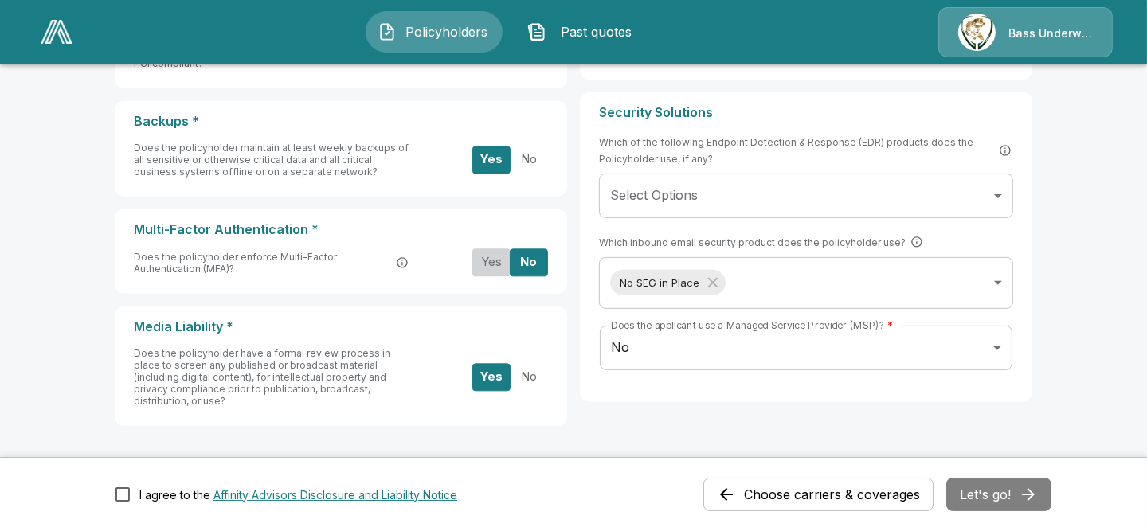
click at [507, 248] on button "Yes" at bounding box center [491, 262] width 38 height 28
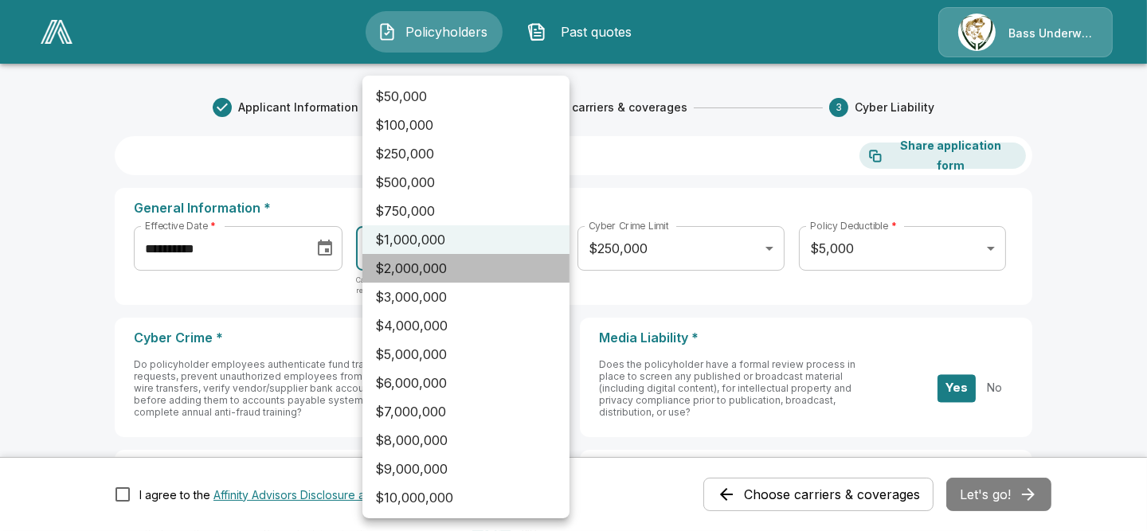
click at [518, 268] on li "$2,000,000" at bounding box center [465, 268] width 207 height 29
type input "*******"
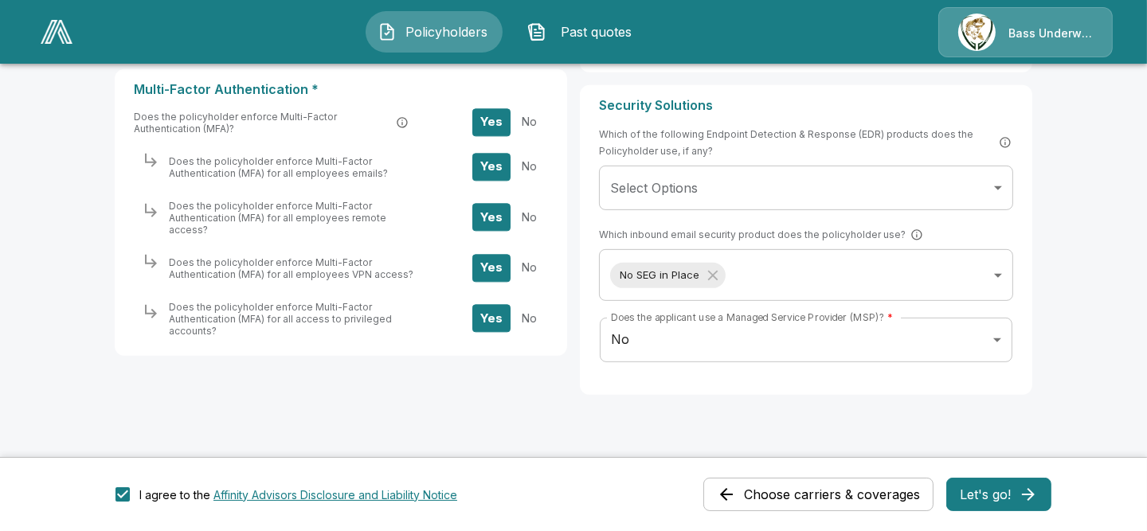
scroll to position [906, 0]
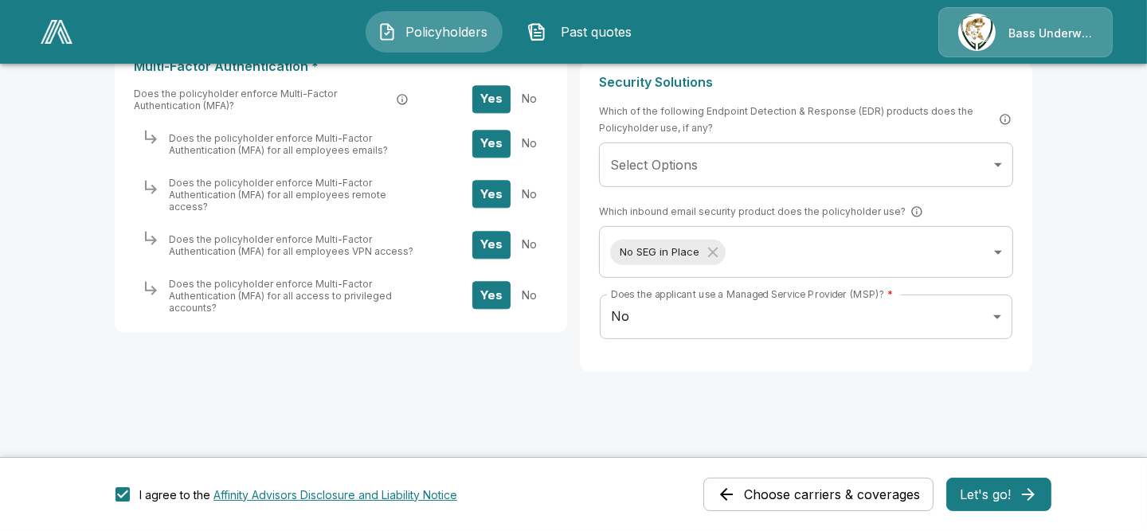
click at [1011, 508] on button "Let's go!" at bounding box center [998, 494] width 105 height 33
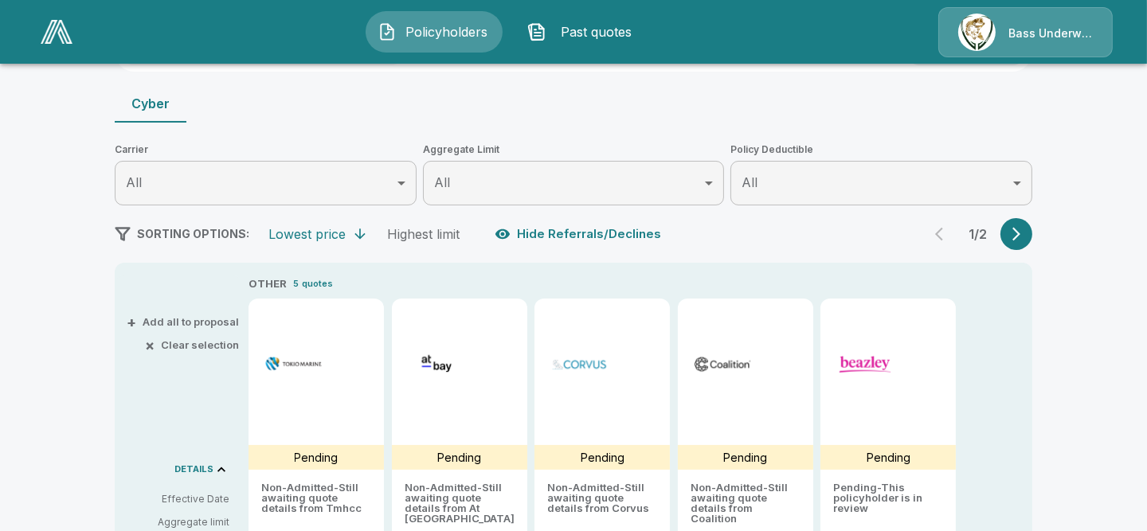
scroll to position [204, 0]
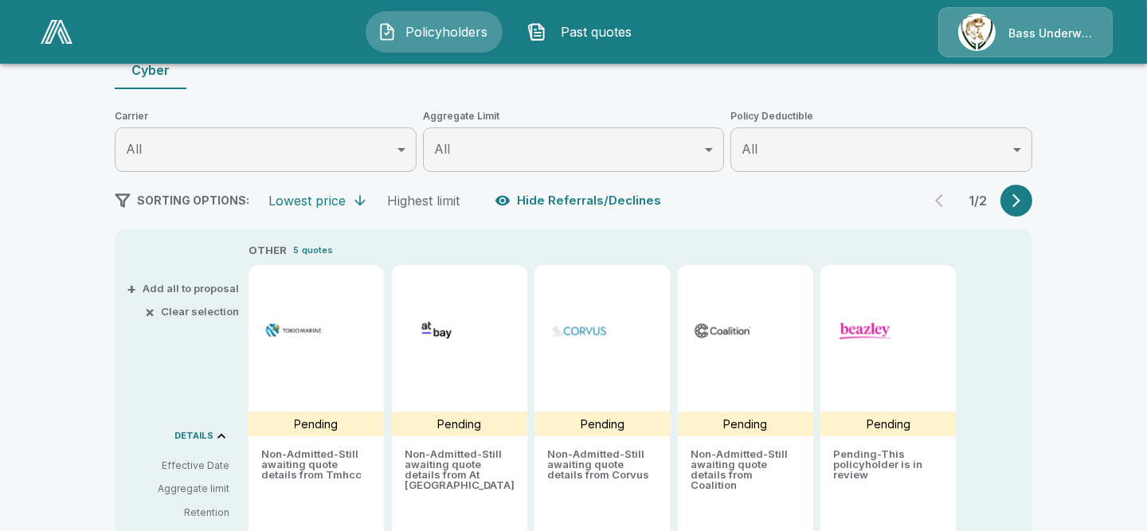
click at [1020, 199] on icon "button" at bounding box center [1016, 201] width 16 height 16
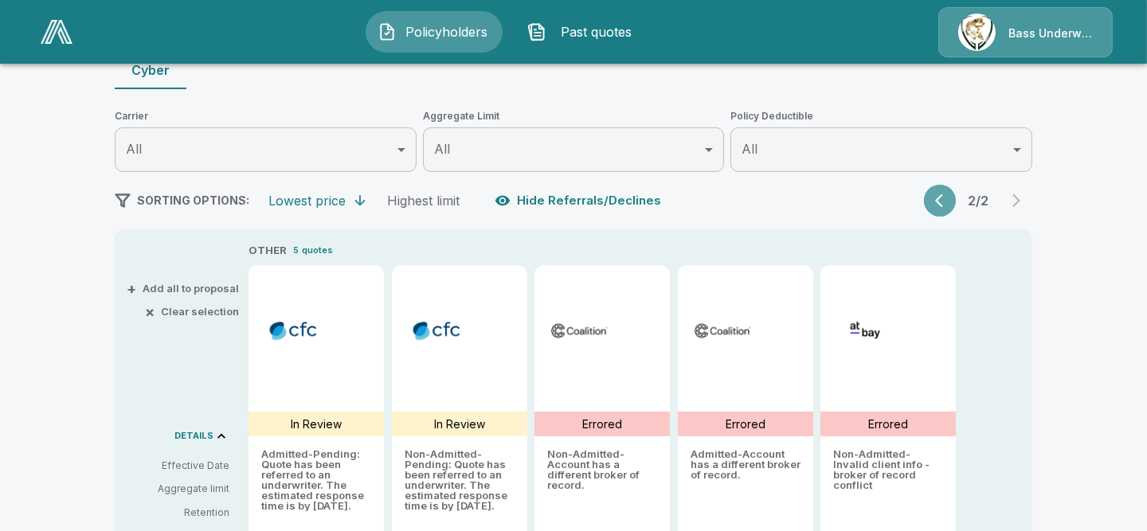
click at [945, 197] on icon "button" at bounding box center [943, 201] width 16 height 16
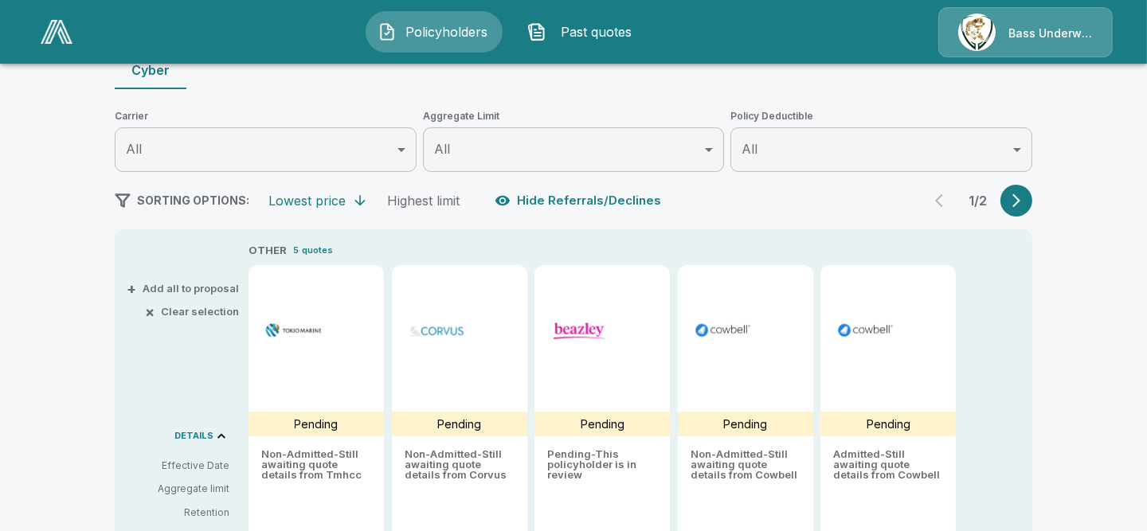
click at [1014, 194] on icon "button" at bounding box center [1016, 201] width 16 height 16
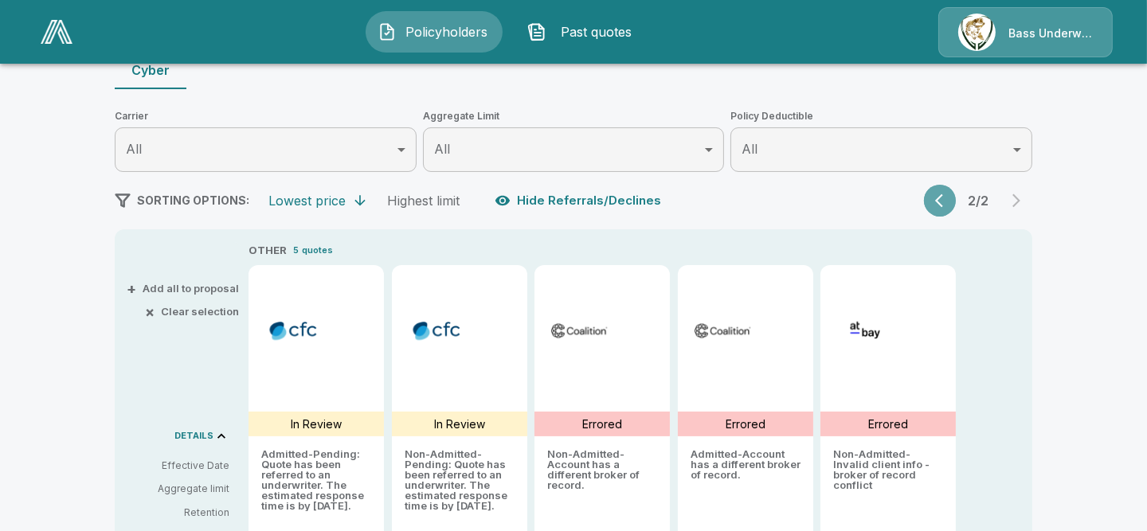
click at [949, 198] on icon "button" at bounding box center [943, 201] width 16 height 16
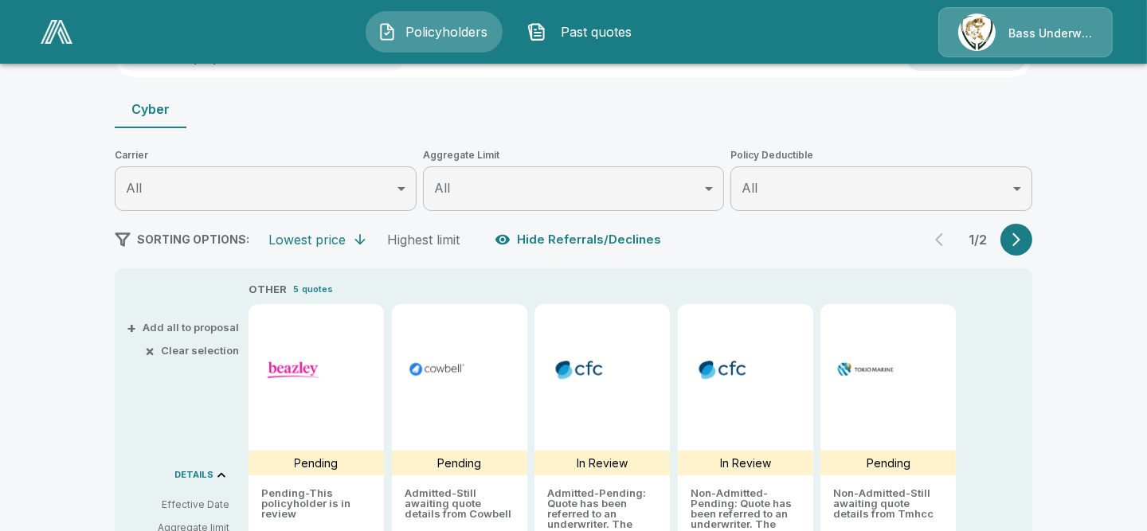
scroll to position [0, 0]
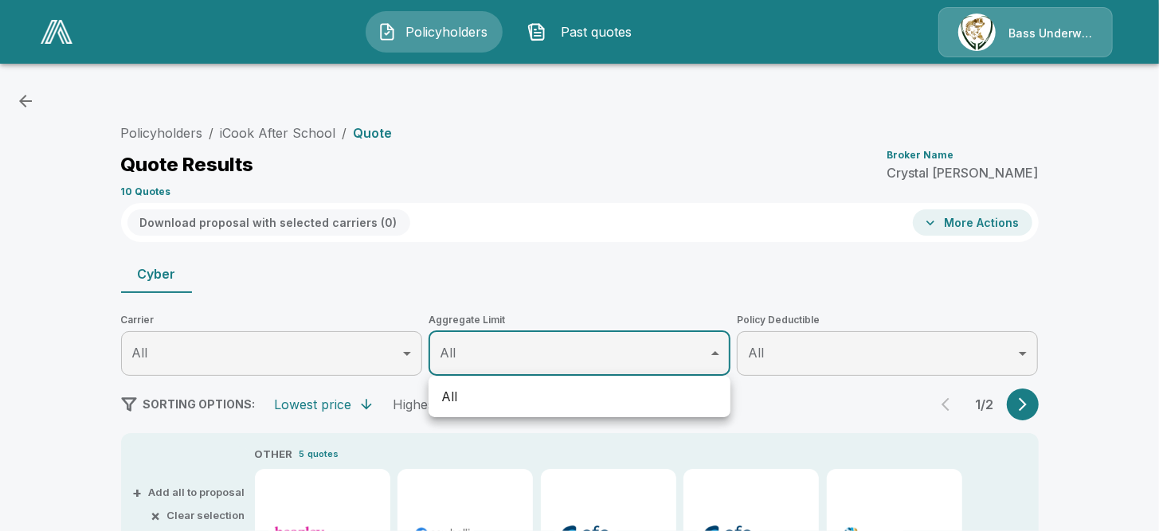
click at [524, 263] on div at bounding box center [579, 265] width 1159 height 531
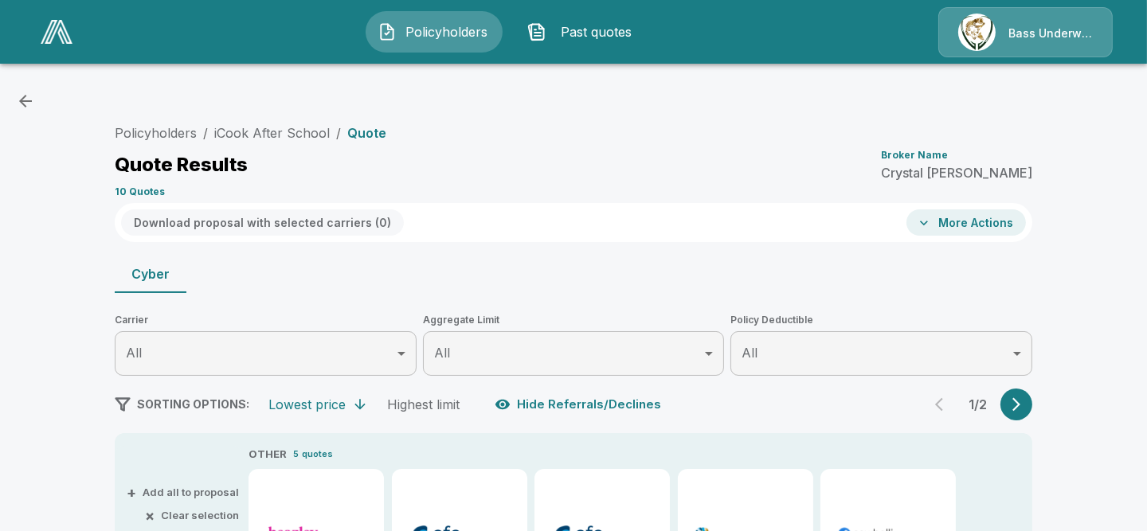
type input "*******"
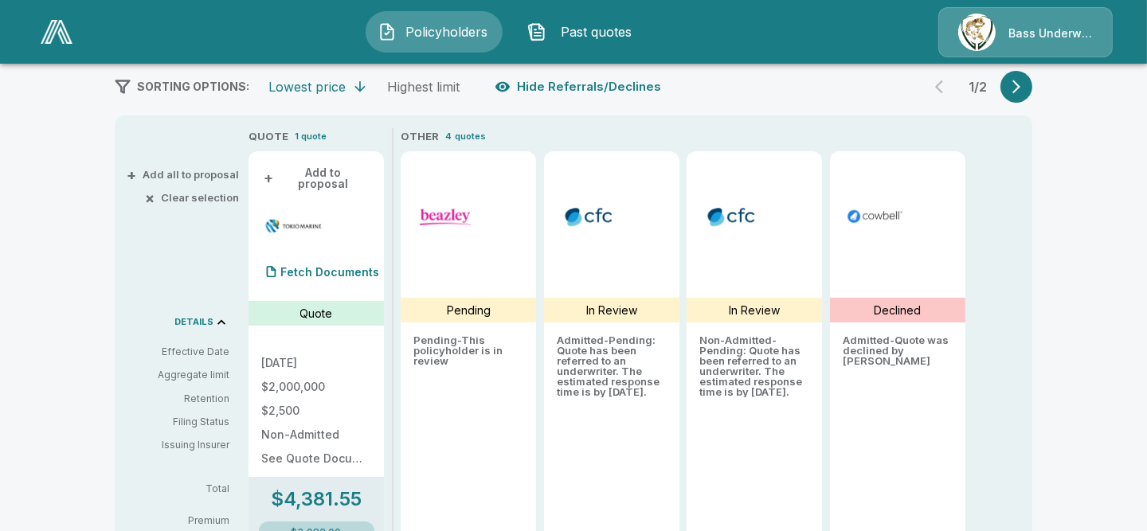
scroll to position [302, 0]
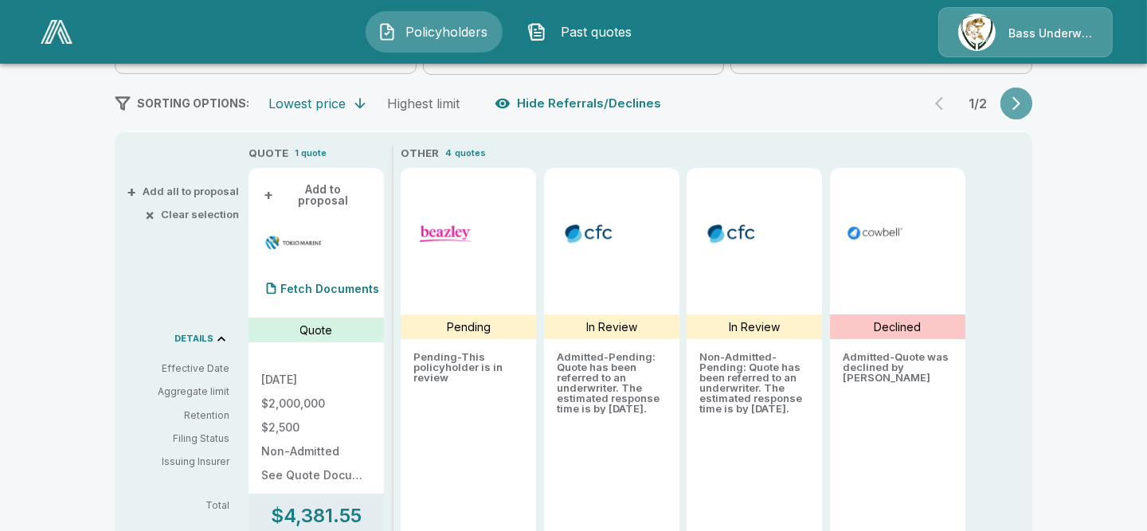
click at [1020, 100] on icon "button" at bounding box center [1016, 104] width 8 height 14
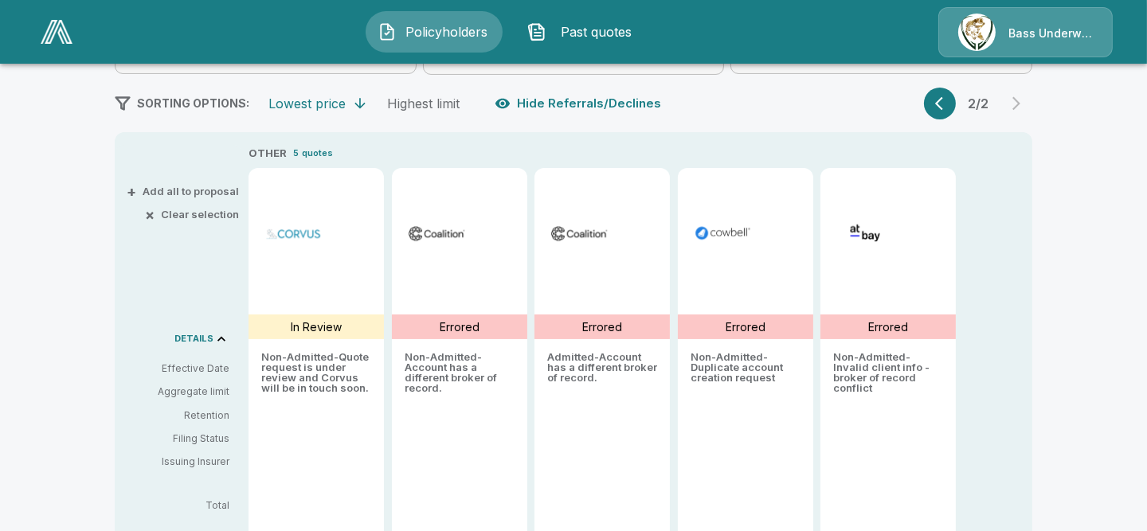
click at [921, 101] on div "SORTING OPTIONS: Lowest price Highest limit Hide Referrals/Declines 2 / 2" at bounding box center [573, 104] width 917 height 32
click at [940, 103] on icon "button" at bounding box center [943, 104] width 16 height 16
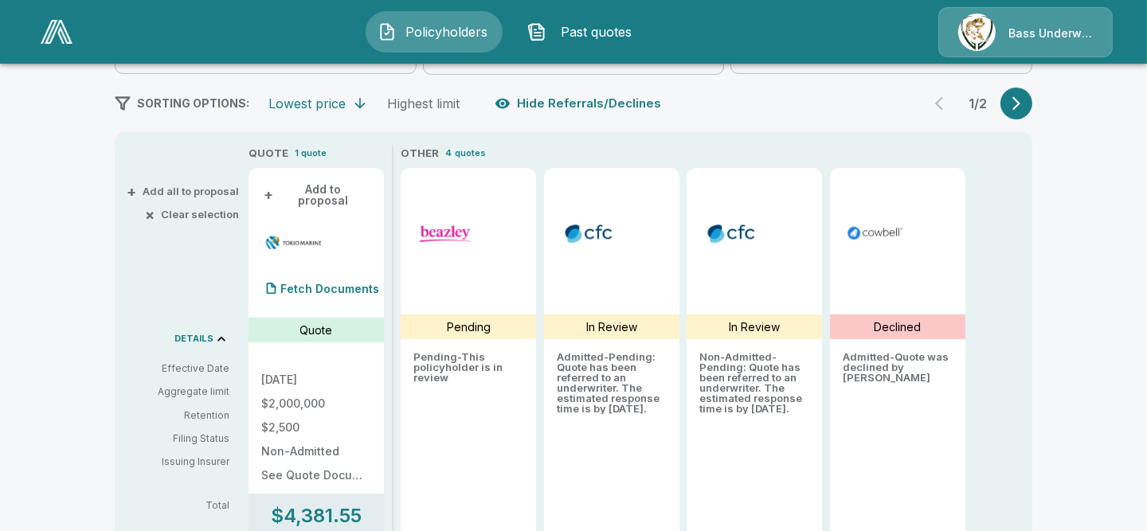
click at [1024, 106] on icon "button" at bounding box center [1016, 104] width 16 height 16
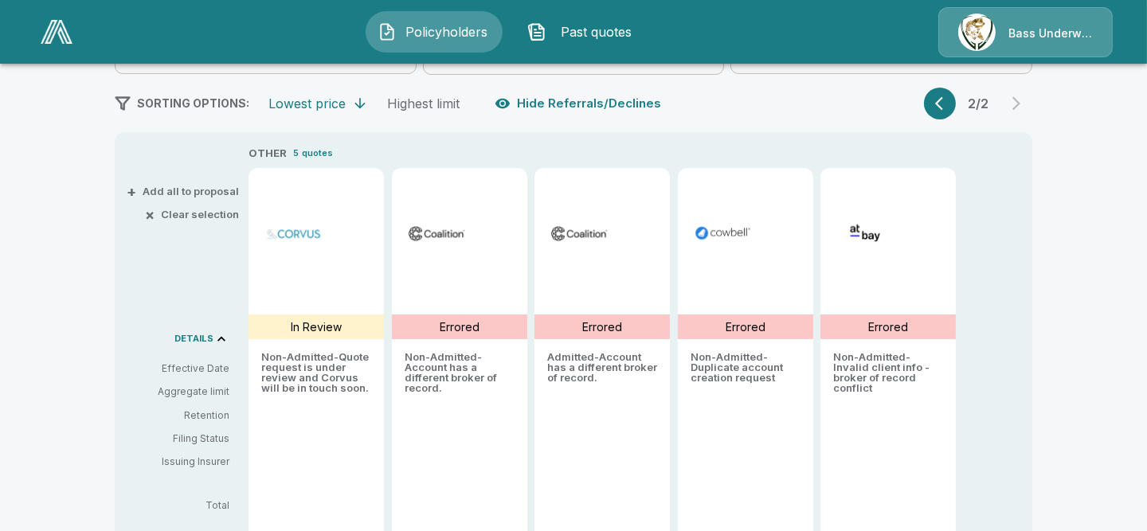
click at [938, 98] on button "button" at bounding box center [940, 104] width 32 height 32
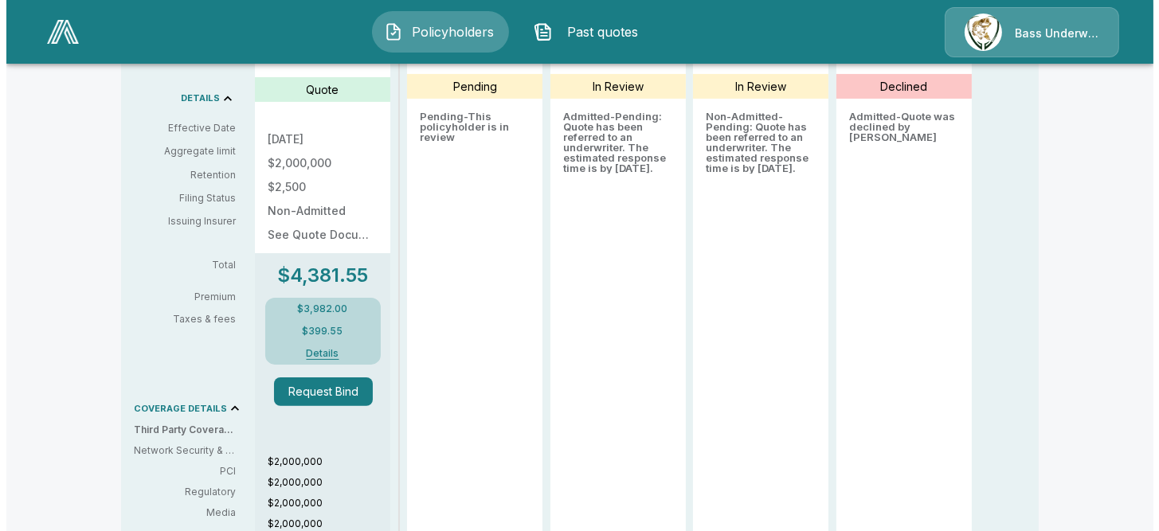
scroll to position [557, 0]
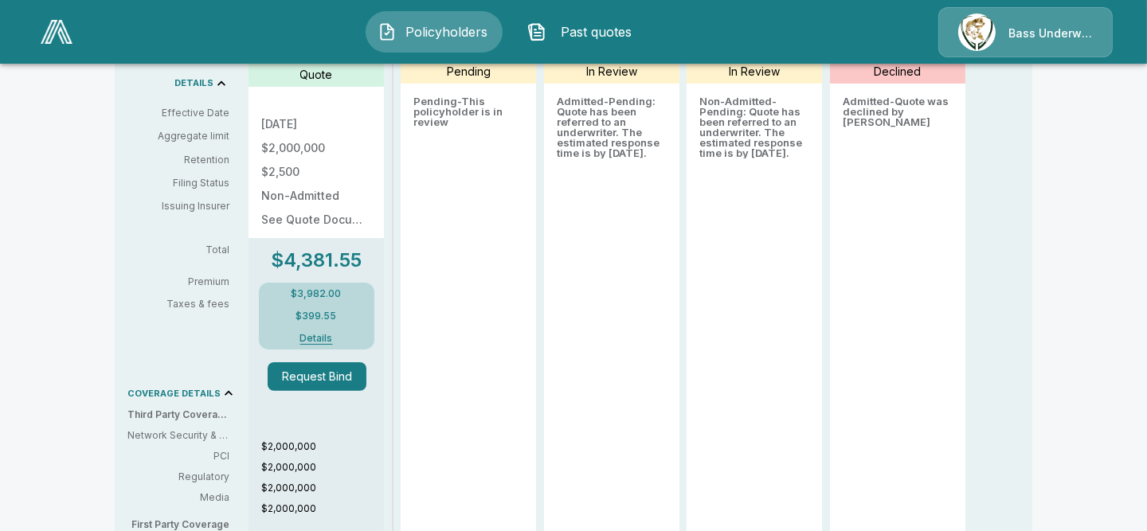
click at [320, 334] on button "Details" at bounding box center [316, 339] width 71 height 10
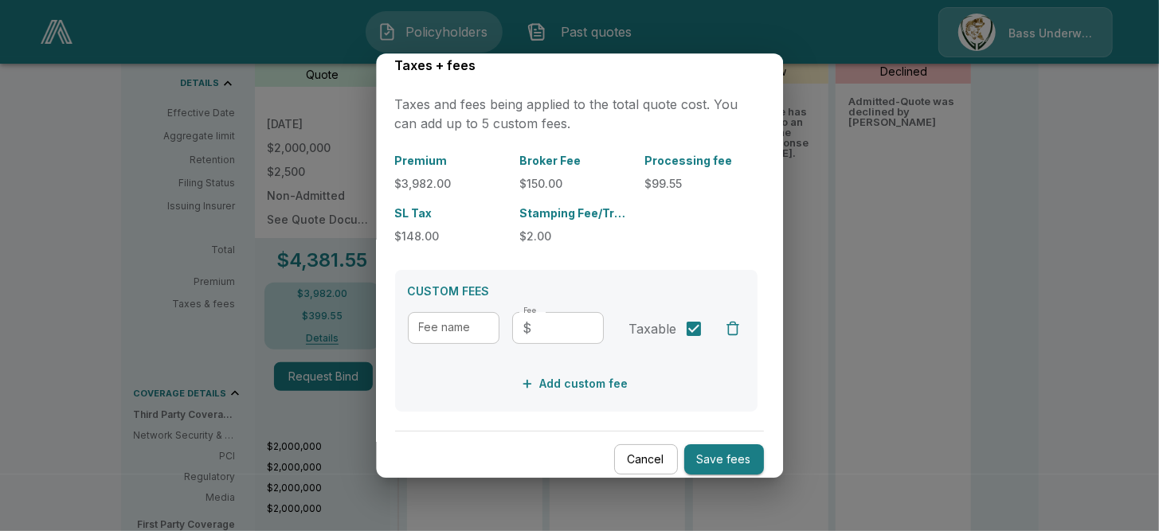
scroll to position [31, 0]
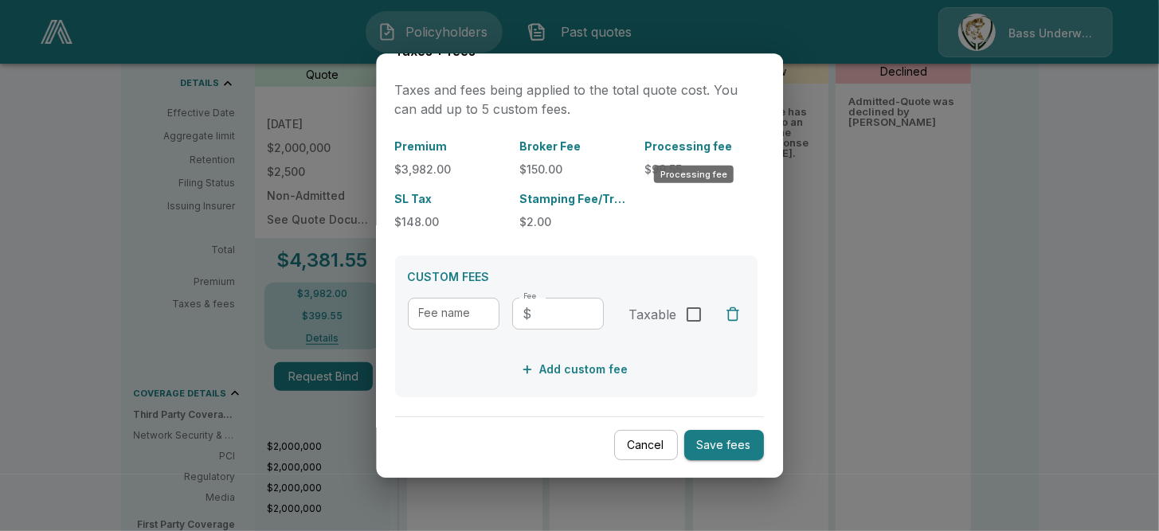
drag, startPoint x: 645, startPoint y: 147, endPoint x: 665, endPoint y: 120, distance: 33.6
click at [645, 146] on p "Processing fee" at bounding box center [701, 146] width 112 height 17
